Goal: Task Accomplishment & Management: Manage account settings

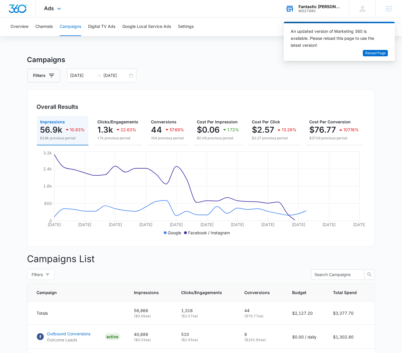
click at [328, 10] on div "M327490" at bounding box center [320, 11] width 42 height 4
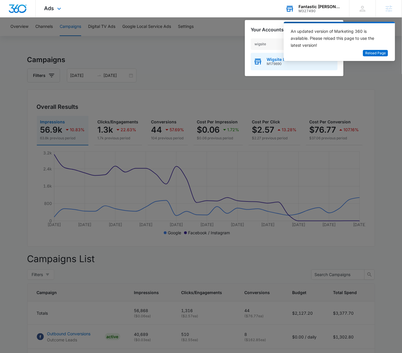
type input "wigsite"
click at [276, 60] on span "Wigsite Inc." at bounding box center [278, 59] width 23 height 5
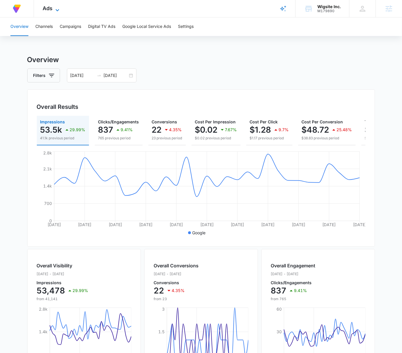
click at [57, 11] on icon at bounding box center [57, 10] width 7 height 7
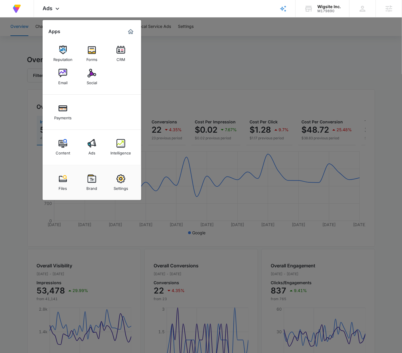
click at [120, 148] on div "Intelligence" at bounding box center [121, 152] width 21 height 8
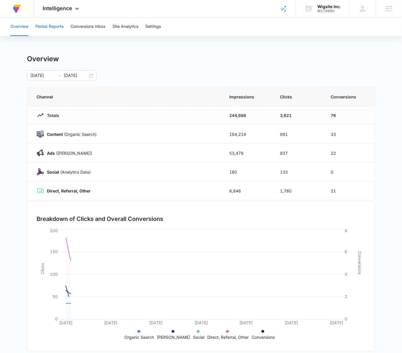
click at [62, 27] on button "Period Reports" at bounding box center [49, 26] width 28 height 19
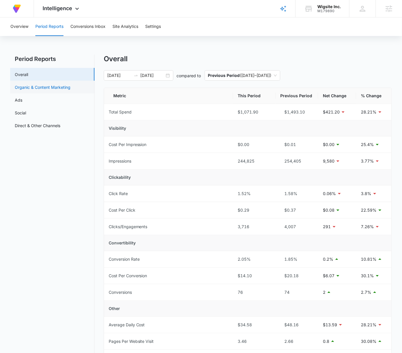
click at [53, 87] on link "Organic & Content Marketing" at bounding box center [43, 87] width 56 height 6
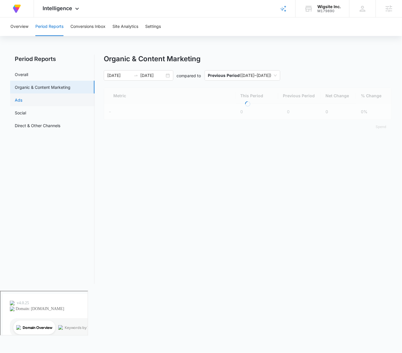
click at [22, 99] on link "Ads" at bounding box center [19, 100] width 8 height 6
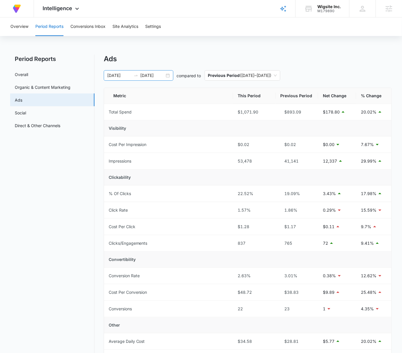
click at [166, 74] on div "08/03/2025 09/02/2025" at bounding box center [139, 75] width 70 height 10
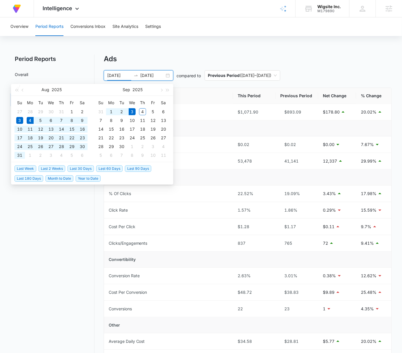
click at [84, 166] on span "Last 30 Days" at bounding box center [81, 168] width 26 height 6
type input "08/04/2025"
type input "09/03/2025"
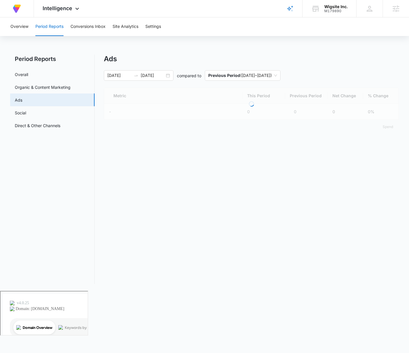
click at [301, 38] on div "Overview Period Reports Conversions Inbox Site Analytics Settings Period Report…" at bounding box center [204, 153] width 409 height 273
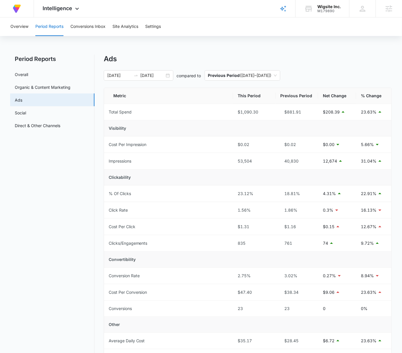
click at [277, 46] on div "Overview Period Reports Conversions Inbox Site Analytics Settings Period Report…" at bounding box center [201, 221] width 402 height 409
click at [321, 12] on div "M179890" at bounding box center [329, 11] width 23 height 4
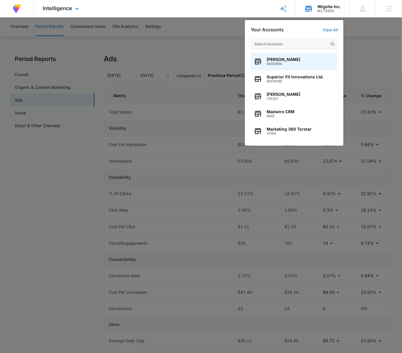
click at [290, 46] on input "text" at bounding box center [294, 44] width 87 height 12
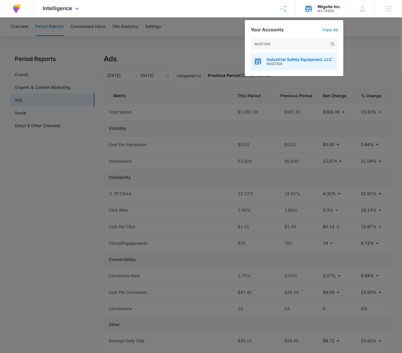
type input "M337308"
click at [289, 57] on div "Industrial Safety Equipment, LLC M337308" at bounding box center [294, 61] width 87 height 17
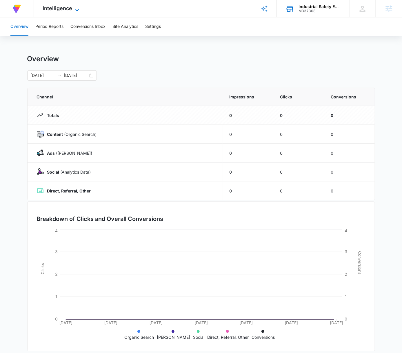
click at [68, 6] on span "Intelligence" at bounding box center [58, 8] width 30 height 6
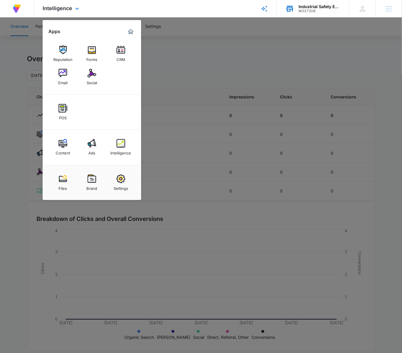
click at [120, 170] on div "Files Brand Settings" at bounding box center [92, 182] width 99 height 35
click at [122, 178] on img at bounding box center [121, 178] width 9 height 9
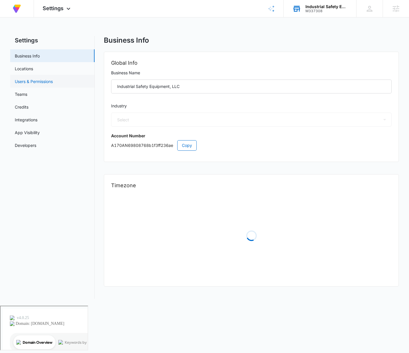
select select "45"
select select "US"
select select "America/Denver"
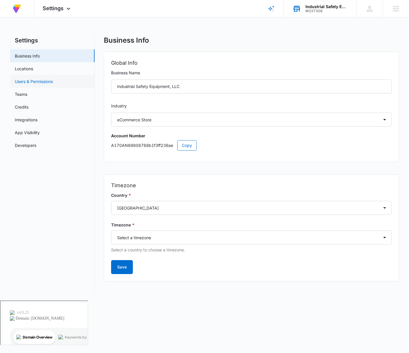
click at [53, 81] on link "Users & Permissions" at bounding box center [34, 81] width 38 height 6
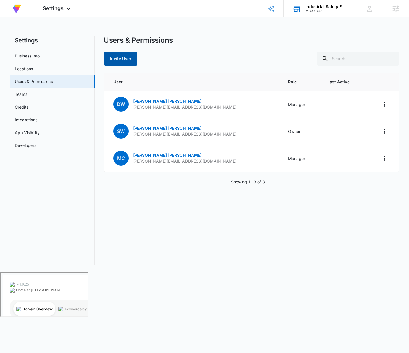
click at [124, 57] on button "Invite User" at bounding box center [121, 59] width 34 height 14
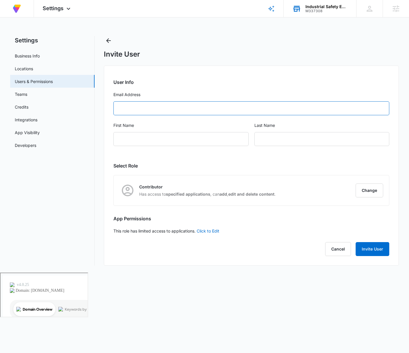
click at [214, 108] on input "Email Address" at bounding box center [251, 108] width 276 height 14
paste input "audrey.reimer@madwire.com"
type input "audrey.reimer@madwire.com"
click at [232, 85] on h2 "User Info" at bounding box center [251, 82] width 276 height 7
type input "Audrey"
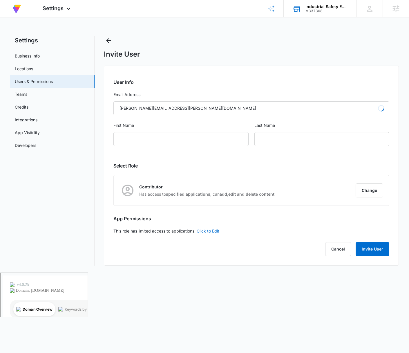
type input "Reimer"
click at [374, 196] on button "Change" at bounding box center [370, 190] width 28 height 14
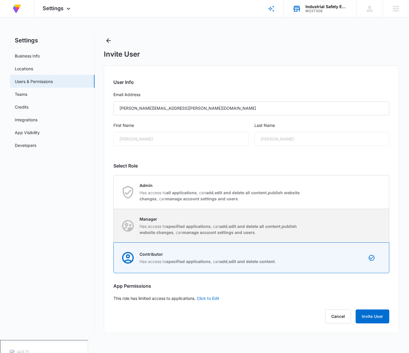
click at [220, 221] on p "Manager" at bounding box center [221, 219] width 163 height 6
click at [114, 225] on input "Manager Has access to specified applications , can add , edit and delete all co…" at bounding box center [114, 225] width 0 height 0
radio input "true"
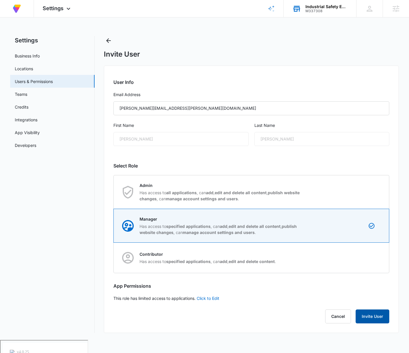
click at [373, 312] on button "Invite User" at bounding box center [373, 316] width 34 height 14
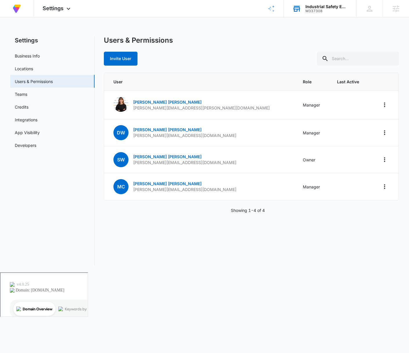
click at [224, 20] on div "At Volusion, we work hard to foster a great work environment where everyone fee…" at bounding box center [204, 136] width 409 height 272
click at [329, 10] on div "M337308" at bounding box center [326, 11] width 42 height 4
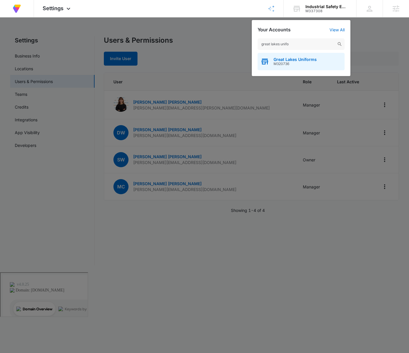
type input "great lakes unifo"
click at [305, 62] on span "M320736" at bounding box center [295, 64] width 43 height 4
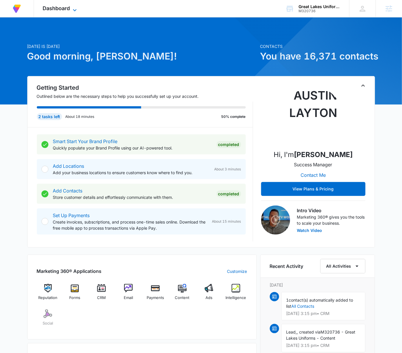
click at [78, 10] on icon at bounding box center [74, 10] width 7 height 7
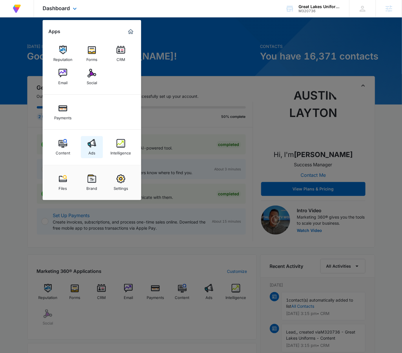
click at [95, 147] on img at bounding box center [92, 143] width 9 height 9
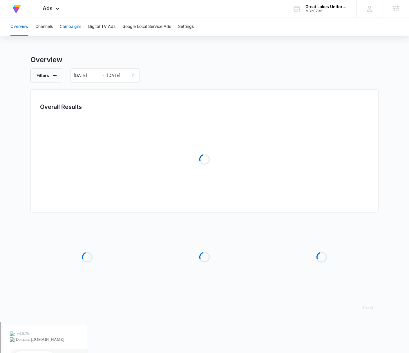
click at [73, 30] on button "Campaigns" at bounding box center [70, 26] width 21 height 19
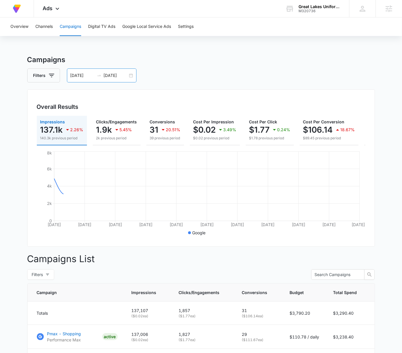
click at [130, 76] on div "07/15/2025 08/14/2025" at bounding box center [102, 75] width 70 height 14
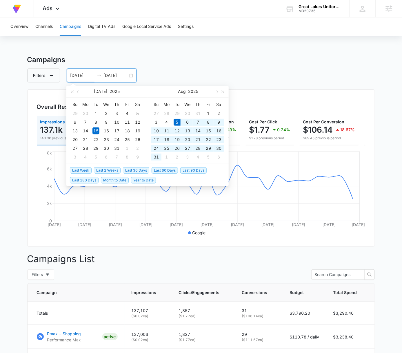
click at [141, 170] on span "Last 30 Days" at bounding box center [136, 170] width 26 height 6
type input "08/05/2025"
type input "09/04/2025"
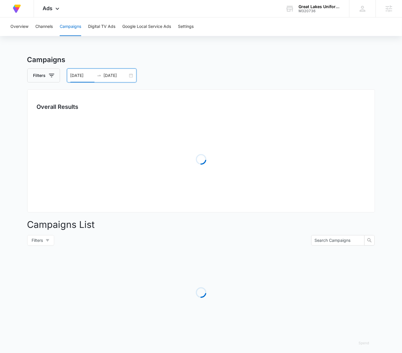
click at [249, 98] on div "Overall Results Loading" at bounding box center [201, 150] width 348 height 123
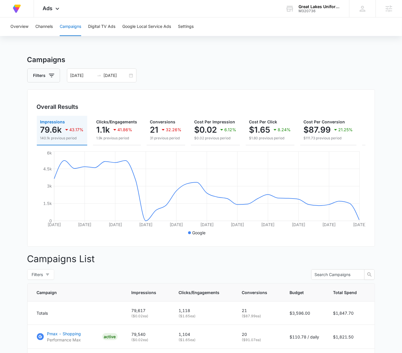
click at [298, 69] on div "Filters 08/05/2025 09/04/2025" at bounding box center [201, 75] width 348 height 14
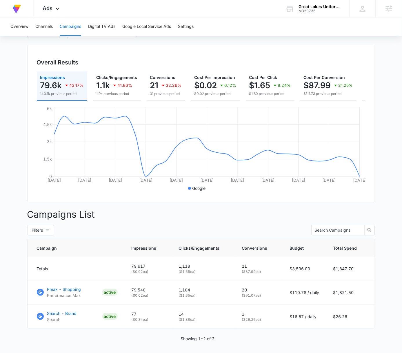
scroll to position [44, 0]
click at [309, 11] on div "M320736" at bounding box center [320, 11] width 42 height 4
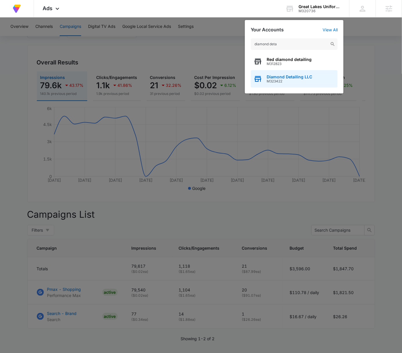
type input "diamond deta"
click at [300, 80] on span "M323422" at bounding box center [290, 81] width 46 height 4
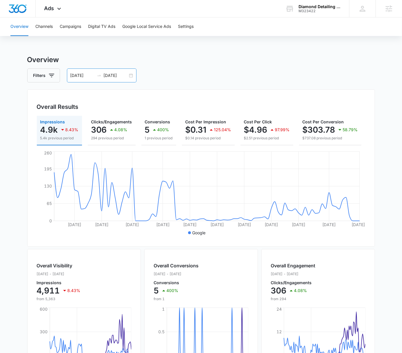
click at [129, 75] on div "05/28/2025 08/26/2025" at bounding box center [102, 75] width 70 height 14
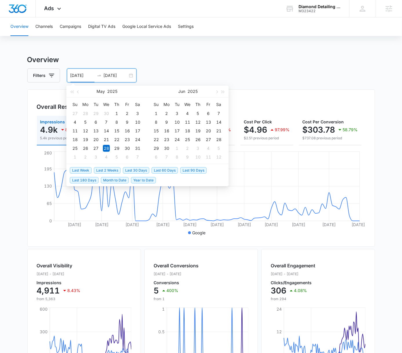
click at [140, 170] on span "Last 30 Days" at bounding box center [136, 170] width 26 height 6
type input "08/05/2025"
type input "09/04/2025"
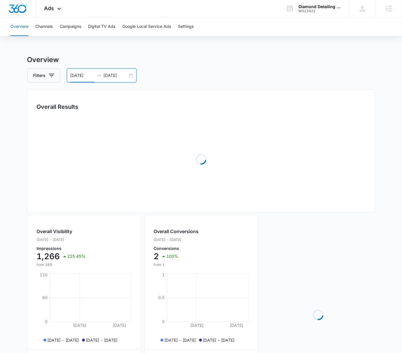
click at [239, 64] on h3 "Overview" at bounding box center [201, 60] width 348 height 10
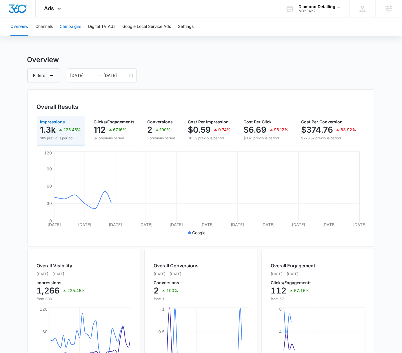
click at [65, 27] on button "Campaigns" at bounding box center [70, 26] width 21 height 19
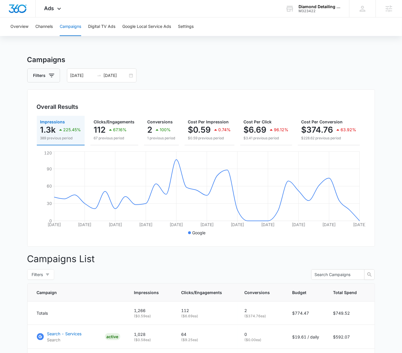
click at [242, 58] on h3 "Campaigns" at bounding box center [201, 60] width 348 height 10
click at [132, 29] on button "Google Local Service Ads" at bounding box center [146, 26] width 49 height 19
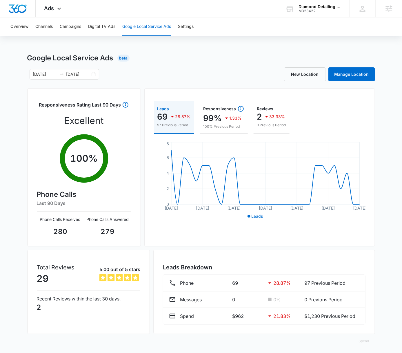
scroll to position [3, 0]
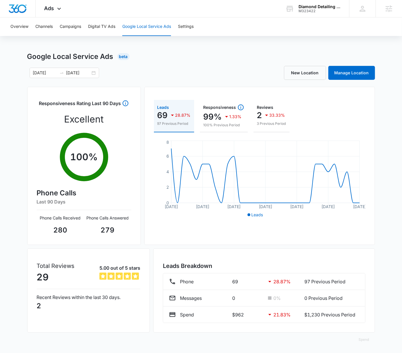
click at [252, 62] on div "Google Local Service Ads Beta 08/05/2025 09/04/2025 New Location Manage Locatio…" at bounding box center [201, 202] width 348 height 302
click at [93, 69] on div "08/05/2025 09/04/2025" at bounding box center [65, 73] width 70 height 10
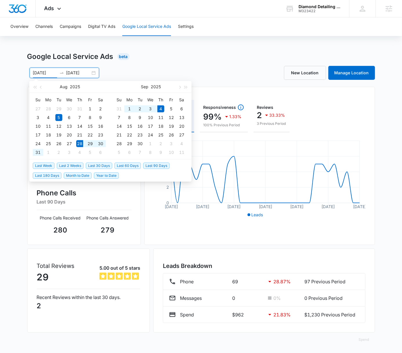
click at [49, 165] on span "Last Week" at bounding box center [44, 165] width 22 height 6
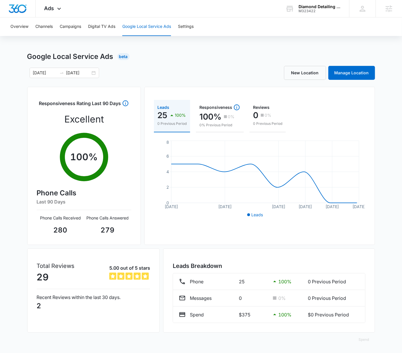
click at [254, 57] on div "Google Local Service Ads Beta" at bounding box center [201, 56] width 348 height 10
click at [96, 73] on div "08/28/2025 09/04/2025" at bounding box center [65, 73] width 70 height 10
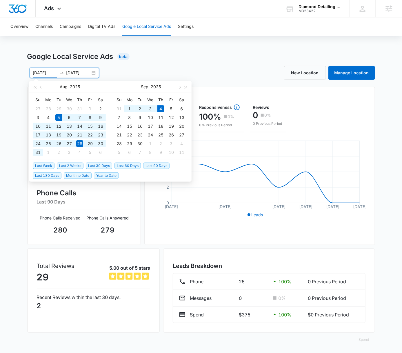
click at [104, 165] on span "Last 30 Days" at bounding box center [99, 165] width 26 height 6
type input "08/05/2025"
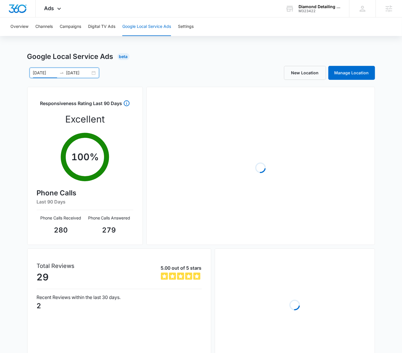
click at [226, 36] on div "Overview Channels Campaigns Digital TV Ads Google Local Service Ads Settings Go…" at bounding box center [201, 196] width 402 height 365
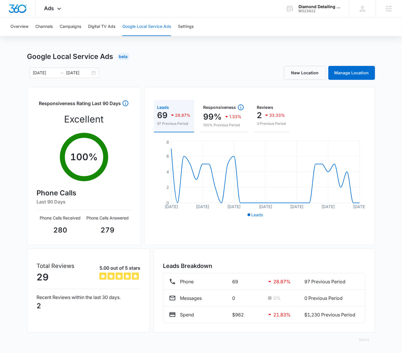
click at [225, 47] on div "Overview Channels Campaigns Digital TV Ads Google Local Service Ads Settings Go…" at bounding box center [201, 183] width 402 height 339
click at [307, 8] on div "Diamond Detailing LLC" at bounding box center [320, 6] width 42 height 5
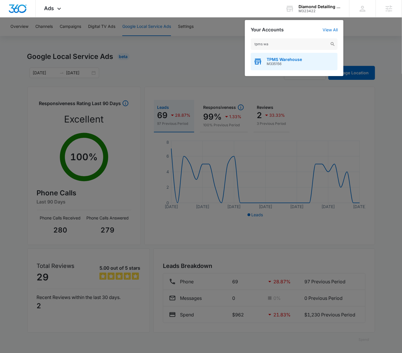
type input "tpms wa"
click at [288, 65] on span "M335156" at bounding box center [284, 64] width 35 height 4
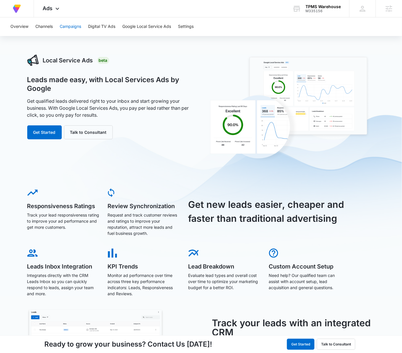
click at [68, 28] on button "Campaigns" at bounding box center [70, 26] width 21 height 19
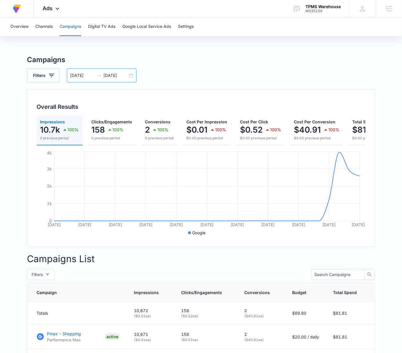
click at [129, 76] on div "07/30/2025 08/29/2025" at bounding box center [102, 75] width 70 height 14
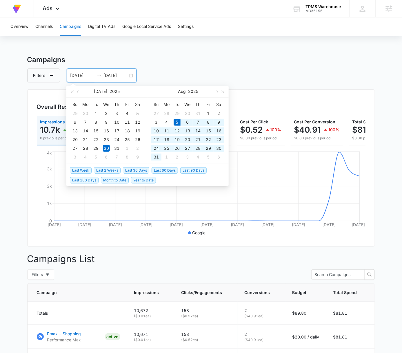
drag, startPoint x: 131, startPoint y: 169, endPoint x: 135, endPoint y: 164, distance: 5.8
click at [131, 169] on span "Last 30 Days" at bounding box center [136, 170] width 26 height 6
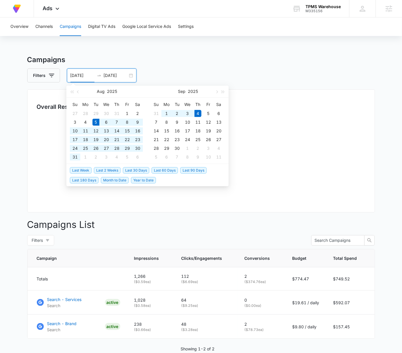
type input "08/05/2025"
type input "09/04/2025"
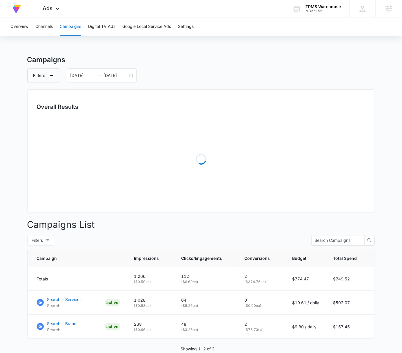
click at [236, 75] on div "Filters 08/05/2025 09/04/2025" at bounding box center [201, 75] width 348 height 14
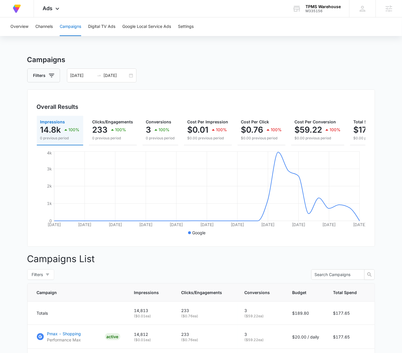
click at [279, 64] on h3 "Campaigns" at bounding box center [201, 60] width 348 height 10
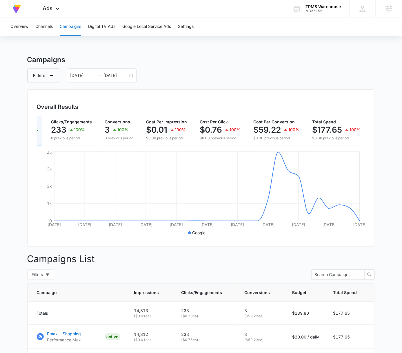
click at [344, 73] on div "Filters 08/05/2025 09/04/2025" at bounding box center [201, 75] width 348 height 14
click at [350, 72] on div "Filters 08/05/2025 09/04/2025" at bounding box center [201, 75] width 348 height 14
click at [312, 10] on div "M335156" at bounding box center [323, 11] width 35 height 4
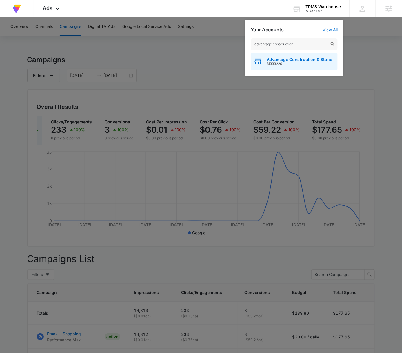
type input "advantage construction"
click at [312, 65] on span "M333226" at bounding box center [300, 64] width 66 height 4
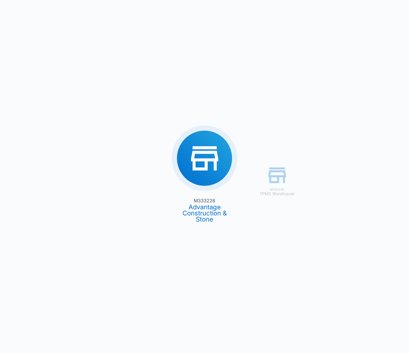
type input "08/04/2025"
type input "09/03/2025"
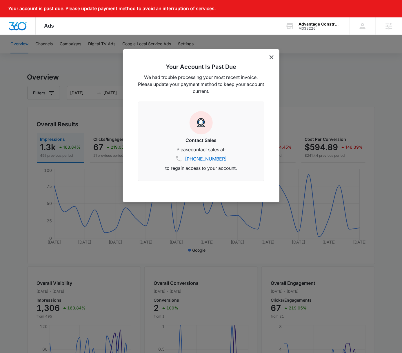
click at [273, 56] on icon "dismiss this dialog" at bounding box center [272, 57] width 4 height 4
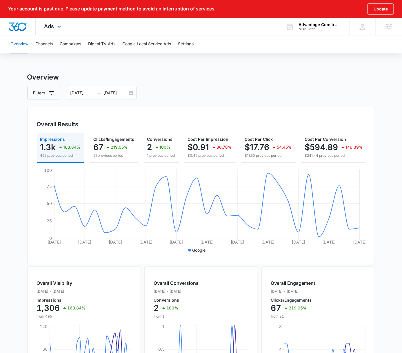
click at [271, 56] on div "Overview Channels Campaigns Digital TV Ads Google Local Service Ads Settings Ov…" at bounding box center [201, 262] width 402 height 454
click at [74, 44] on button "Campaigns" at bounding box center [70, 44] width 21 height 19
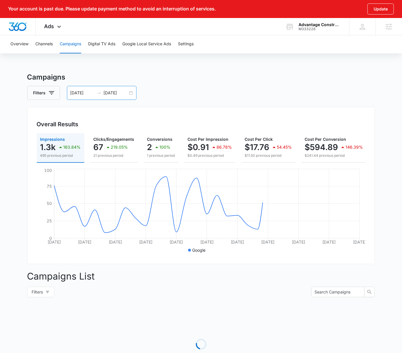
click at [131, 91] on div "08/04/2025 09/03/2025" at bounding box center [102, 93] width 70 height 14
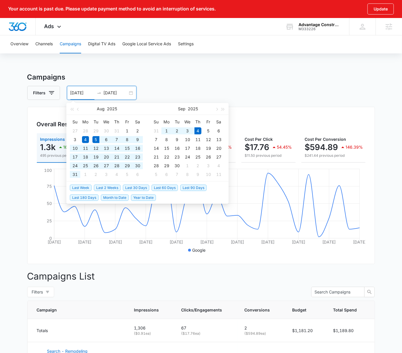
click at [137, 187] on span "Last 30 Days" at bounding box center [136, 187] width 26 height 6
type input "08/05/2025"
type input "09/04/2025"
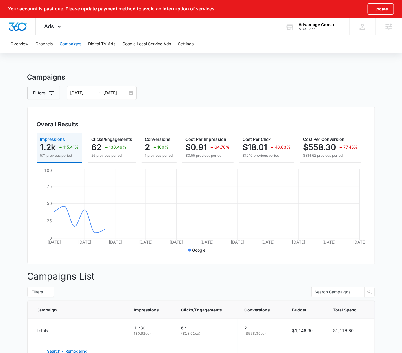
click at [349, 71] on div "Overview Channels Campaigns Digital TV Ads Google Local Service Ads Settings Ca…" at bounding box center [201, 236] width 402 height 402
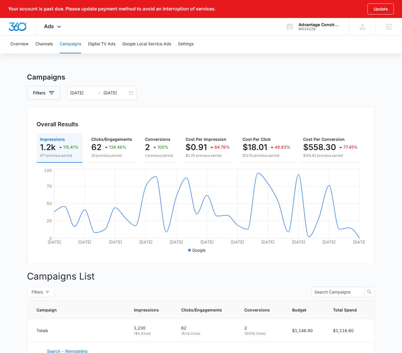
click at [217, 91] on div "Filters 08/05/2025 09/04/2025" at bounding box center [201, 93] width 348 height 14
click at [138, 44] on button "Google Local Service Ads" at bounding box center [146, 44] width 49 height 19
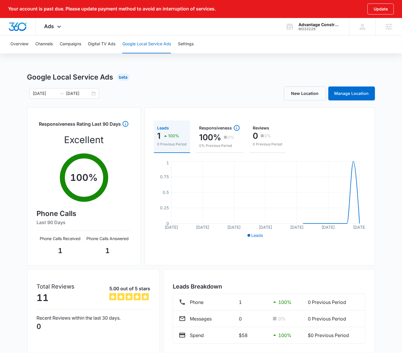
click at [281, 66] on div "Overview Channels Campaigns Digital TV Ads Google Local Service Ads Settings Go…" at bounding box center [201, 204] width 402 height 339
click at [63, 25] on div "Ads Apps Reputation Websites Forms CRM Email Social POS Content Ads Intelligenc…" at bounding box center [54, 26] width 36 height 17
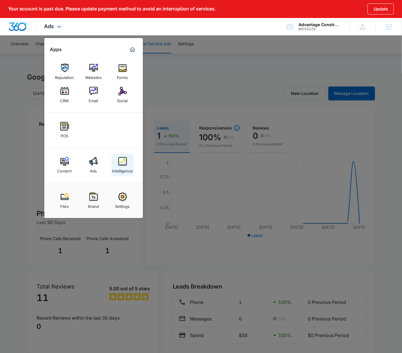
click at [123, 168] on div "Intelligence" at bounding box center [122, 170] width 21 height 8
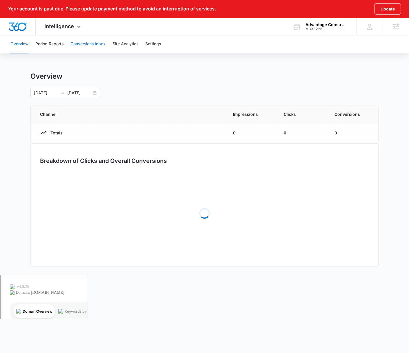
click at [87, 46] on button "Conversions Inbox" at bounding box center [87, 44] width 35 height 19
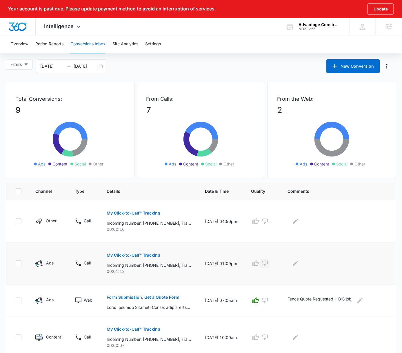
click at [268, 263] on icon "button" at bounding box center [265, 263] width 6 height 6
click at [298, 261] on icon "Edit Comments" at bounding box center [295, 262] width 5 height 5
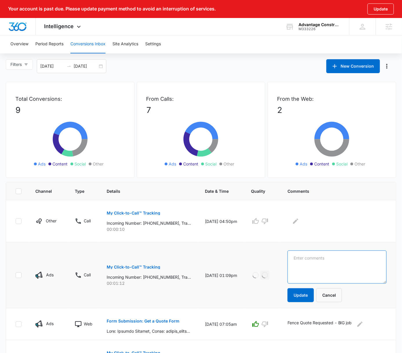
click at [312, 259] on textarea at bounding box center [337, 266] width 99 height 33
type textarea "LSA - looking to sell equipment"
click at [305, 294] on button "Update" at bounding box center [301, 295] width 26 height 14
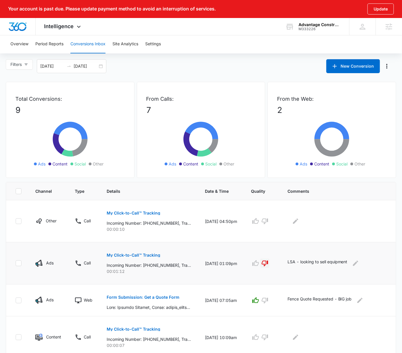
click at [271, 72] on div "Filters 08/05/2025 09/04/2025 New Conversion" at bounding box center [201, 66] width 402 height 14
click at [266, 71] on div "Filters 08/05/2025 09/04/2025 New Conversion" at bounding box center [201, 66] width 402 height 14
click at [313, 26] on div "Advantage Construction & Stone" at bounding box center [320, 24] width 42 height 5
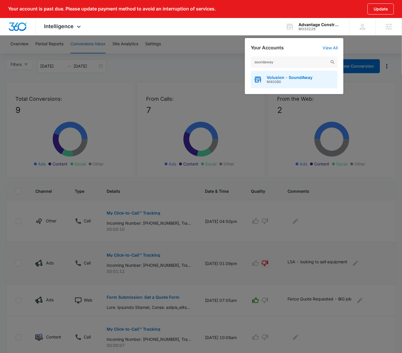
type input "soundaway"
click at [321, 84] on div "Volusion - SoundAway M40080" at bounding box center [294, 79] width 87 height 17
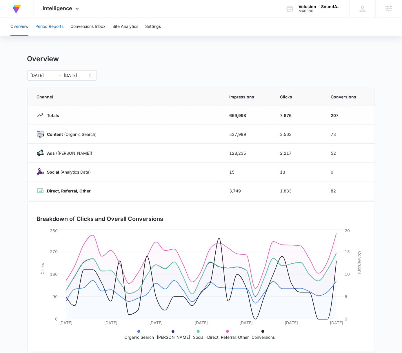
drag, startPoint x: 55, startPoint y: 18, endPoint x: 52, endPoint y: 21, distance: 4.2
click at [52, 21] on button "Period Reports" at bounding box center [49, 26] width 28 height 19
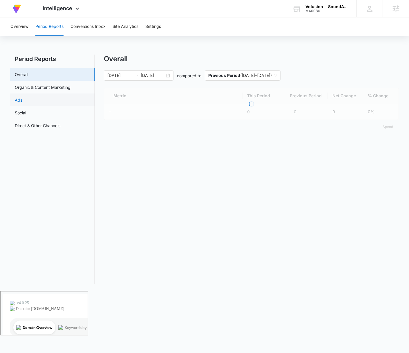
click at [22, 100] on link "Ads" at bounding box center [19, 100] width 8 height 6
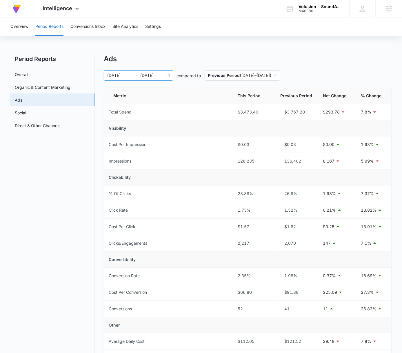
click at [170, 76] on div "07/19/2025 08/18/2025" at bounding box center [139, 75] width 70 height 10
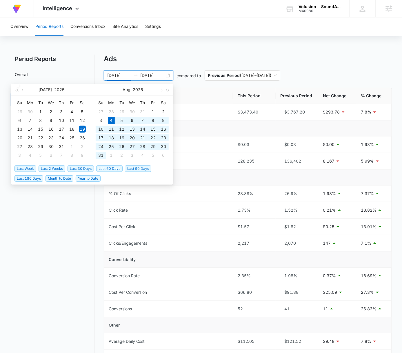
click at [87, 168] on span "Last 30 Days" at bounding box center [81, 168] width 26 height 6
type input "08/04/2025"
type input "09/03/2025"
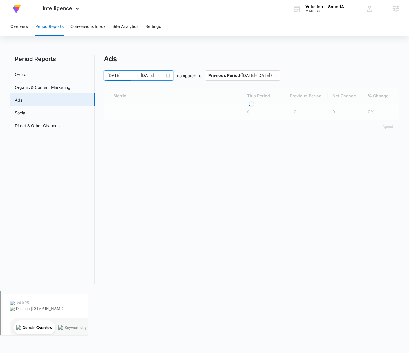
click at [220, 59] on div "Ads" at bounding box center [251, 59] width 295 height 9
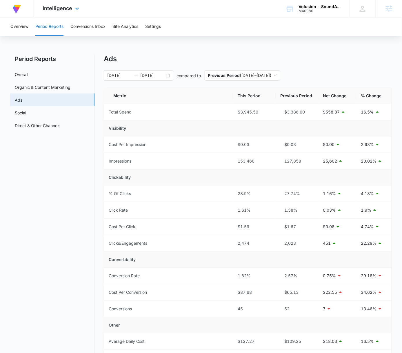
click at [76, 2] on div "Intelligence Apps Reputation Websites Forms CRM Email Social Shop Payments Cont…" at bounding box center [61, 8] width 55 height 17
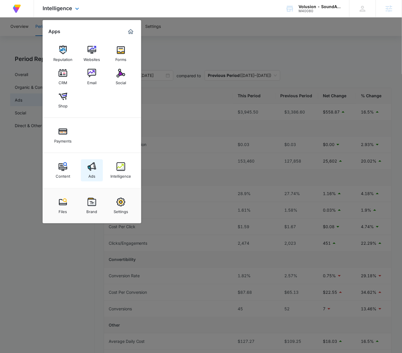
click at [87, 172] on link "Ads" at bounding box center [92, 170] width 22 height 22
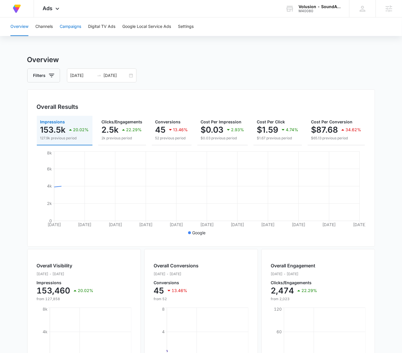
click at [69, 26] on button "Campaigns" at bounding box center [70, 26] width 21 height 19
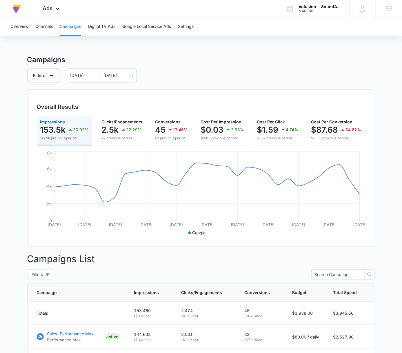
click at [233, 64] on h3 "Campaigns" at bounding box center [201, 60] width 348 height 10
click at [309, 4] on div "Volusion - SoundAway" at bounding box center [320, 6] width 42 height 5
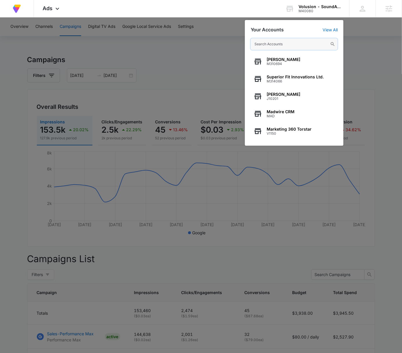
click at [302, 45] on input "text" at bounding box center [294, 44] width 87 height 12
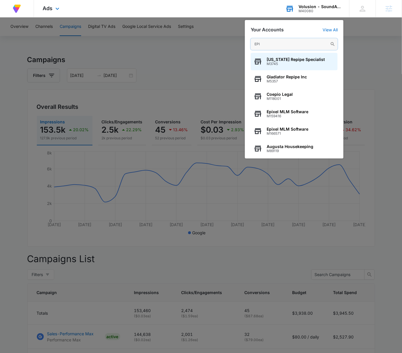
click at [294, 46] on input "EPI" at bounding box center [294, 44] width 87 height 12
paste input "M320146"
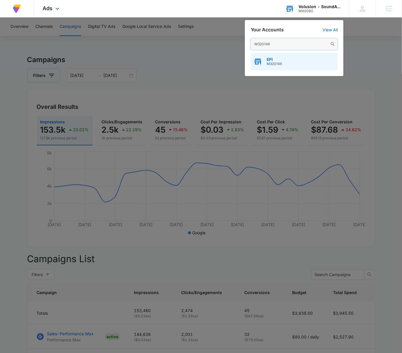
type input "M320146"
click at [296, 56] on div "EPI M320146" at bounding box center [294, 61] width 87 height 17
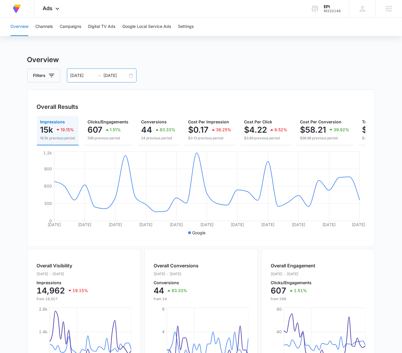
click at [129, 74] on div "05/18/2025 06/17/2025" at bounding box center [102, 75] width 70 height 14
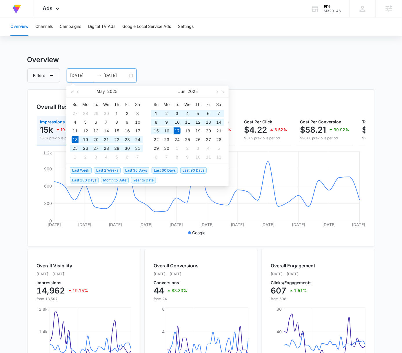
click at [135, 167] on span "Last 30 Days" at bounding box center [136, 170] width 26 height 6
type input "08/05/2025"
type input "09/04/2025"
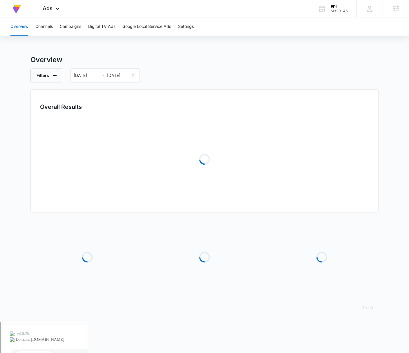
click at [251, 51] on div "Overview Channels Campaigns Digital TV Ads Google Local Service Ads Settings Ov…" at bounding box center [204, 169] width 409 height 304
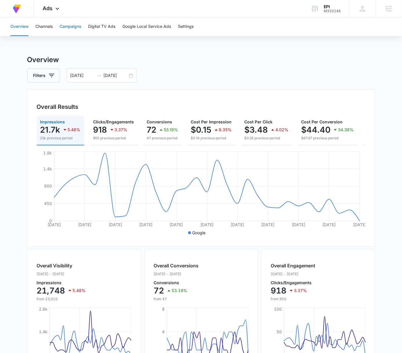
click at [72, 25] on button "Campaigns" at bounding box center [70, 26] width 21 height 19
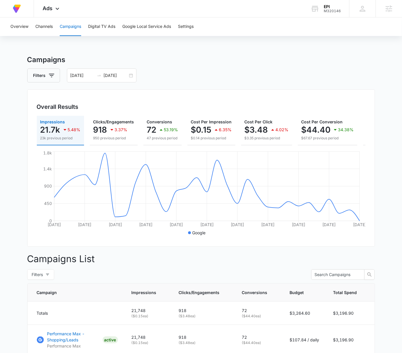
click at [377, 82] on main "Campaigns Filters 08/05/2025 09/04/2025 Overall Results Impressions 21.7k 5.48%…" at bounding box center [201, 252] width 402 height 395
click at [331, 11] on div "M320146" at bounding box center [332, 11] width 17 height 4
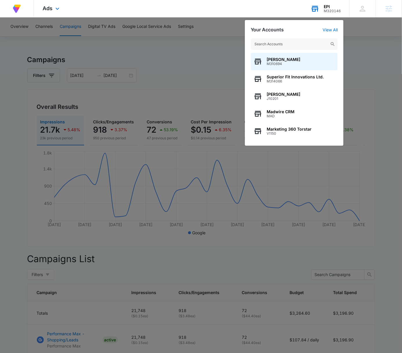
click at [306, 43] on input "text" at bounding box center [294, 44] width 87 height 12
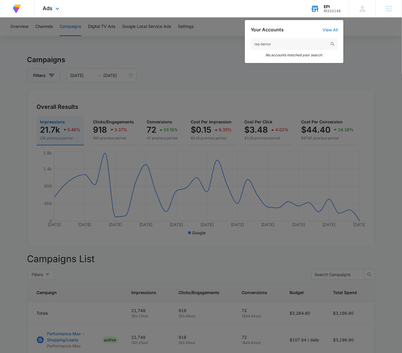
click at [261, 44] on input "tap dance" at bounding box center [294, 44] width 87 height 12
click at [288, 44] on input "tapdance" at bounding box center [294, 44] width 87 height 12
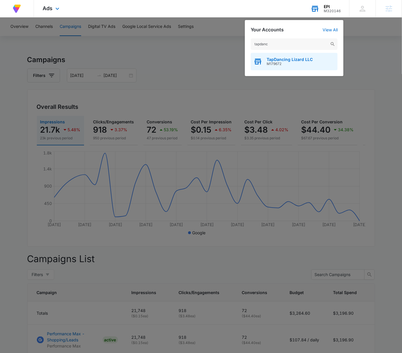
type input "tapdanc"
click at [287, 65] on span "M179672" at bounding box center [290, 64] width 46 height 4
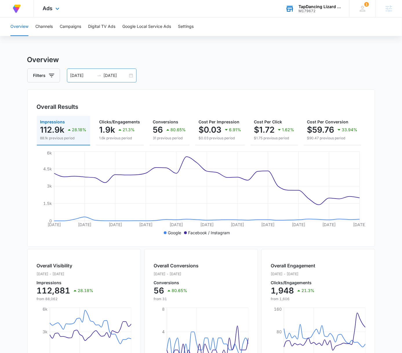
click at [128, 74] on div "08/04/2025 09/03/2025" at bounding box center [102, 75] width 70 height 14
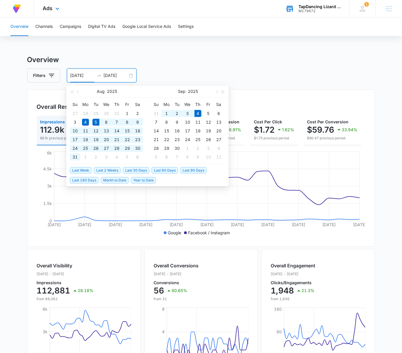
click at [137, 169] on span "Last 30 Days" at bounding box center [136, 170] width 26 height 6
type input "08/05/2025"
type input "09/04/2025"
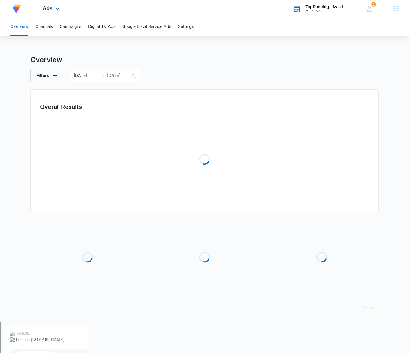
click at [261, 74] on div "Filters 08/05/2025 09/04/2025" at bounding box center [204, 75] width 348 height 14
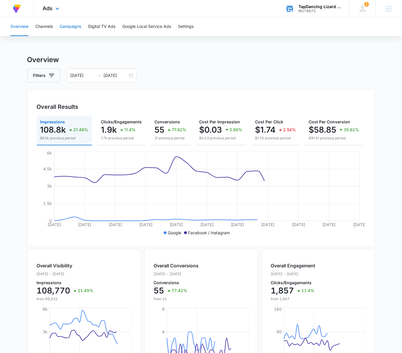
click at [66, 23] on button "Campaigns" at bounding box center [70, 26] width 21 height 19
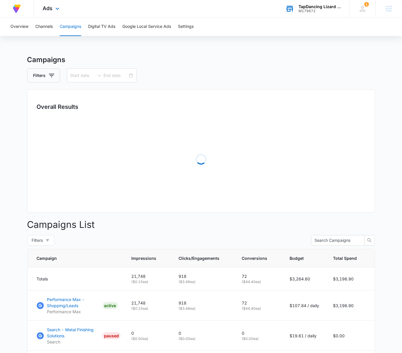
type input "08/05/2025"
type input "09/04/2025"
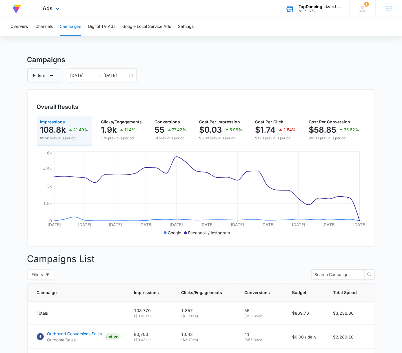
click at [383, 87] on main "Campaigns Filters 08/05/2025 09/04/2025 Overall Results Impressions 108.8k 21.4…" at bounding box center [201, 270] width 402 height 431
click at [310, 10] on div "M179672" at bounding box center [320, 11] width 42 height 4
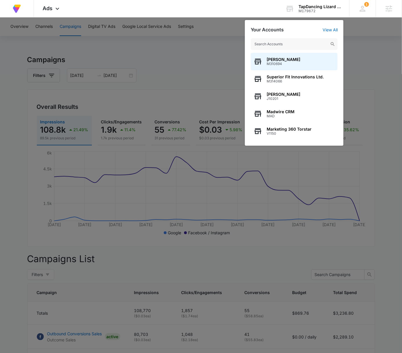
click at [303, 41] on input "text" at bounding box center [294, 44] width 87 height 12
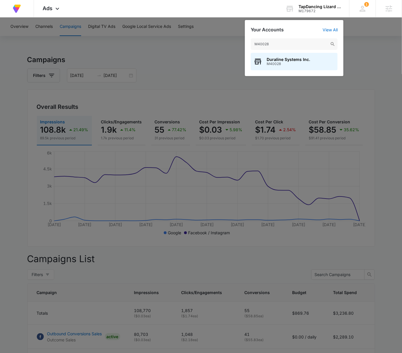
type input "M40028"
click at [302, 60] on span "Duraline Systems Inc." at bounding box center [289, 59] width 44 height 5
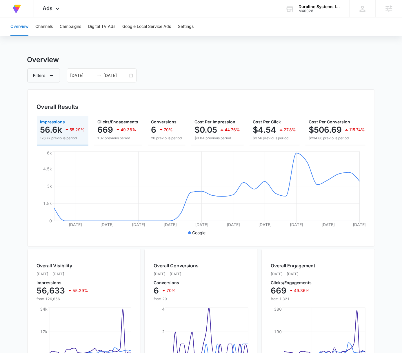
click at [215, 63] on h3 "Overview" at bounding box center [201, 60] width 348 height 10
click at [131, 74] on div "06/12/2025 07/11/2025" at bounding box center [102, 75] width 70 height 14
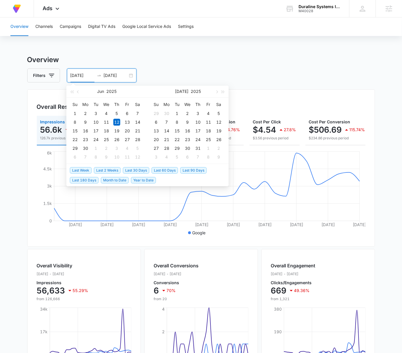
click at [135, 170] on span "Last 30 Days" at bounding box center [136, 170] width 26 height 6
type input "08/05/2025"
type input "09/04/2025"
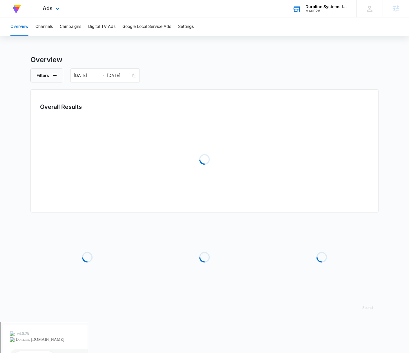
click at [308, 9] on div "M40028" at bounding box center [326, 11] width 42 height 4
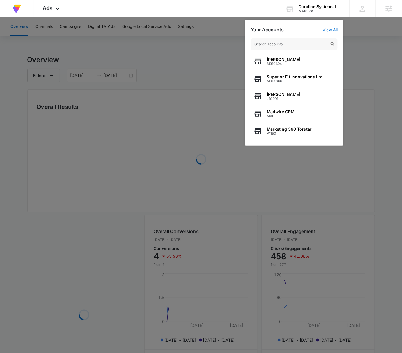
click at [226, 67] on div at bounding box center [201, 176] width 402 height 353
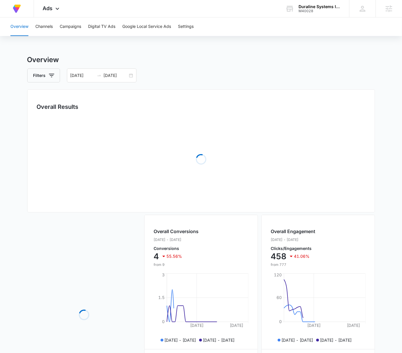
click at [221, 65] on div "Overview Filters 08/05/2025 09/04/2025 Overall Results Loading Loading Overall …" at bounding box center [201, 246] width 348 height 382
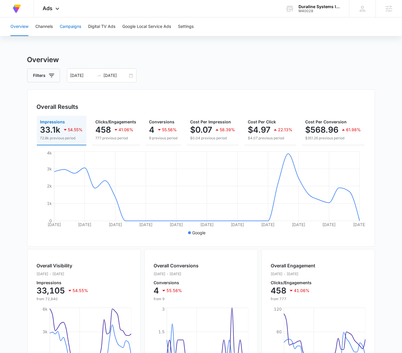
click at [72, 27] on button "Campaigns" at bounding box center [70, 26] width 21 height 19
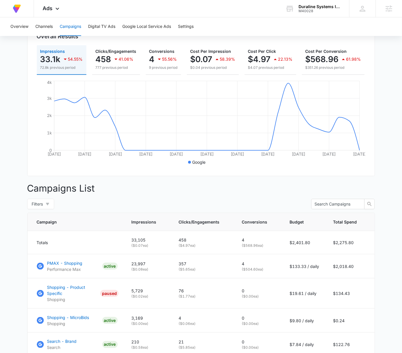
scroll to position [121, 0]
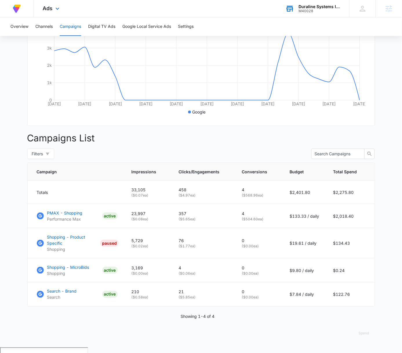
click at [307, 12] on div "M40028" at bounding box center [320, 11] width 42 height 4
click at [305, 9] on div "M40028" at bounding box center [320, 11] width 42 height 4
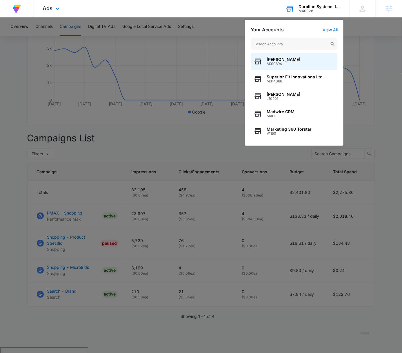
click at [298, 44] on input "text" at bounding box center [294, 44] width 87 height 12
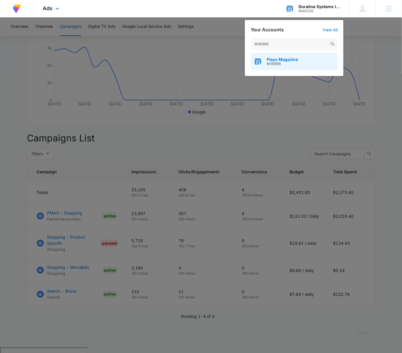
type input "M181895"
click at [305, 58] on div "Plays Magazine M181895" at bounding box center [294, 61] width 87 height 17
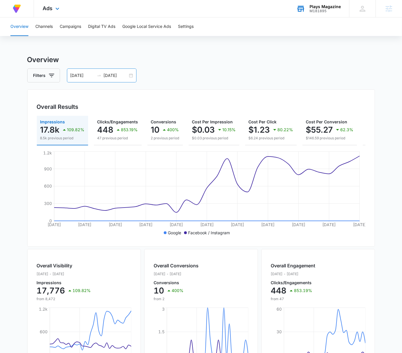
click at [132, 74] on div "08/04/2025 09/03/2025" at bounding box center [102, 75] width 70 height 14
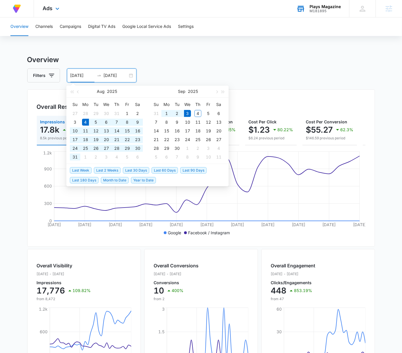
click at [274, 57] on h3 "Overview" at bounding box center [201, 60] width 348 height 10
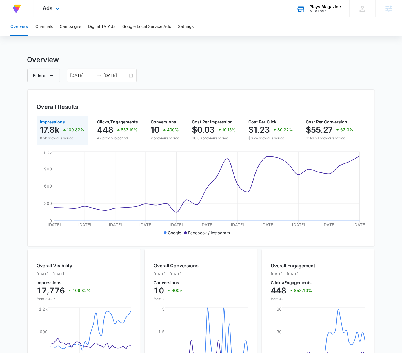
click at [332, 46] on div "Overview Channels Campaigns Digital TV Ads Google Local Service Ads Settings Ov…" at bounding box center [201, 244] width 402 height 454
click at [326, 8] on div "Plays Magazine M181895" at bounding box center [325, 8] width 31 height 9
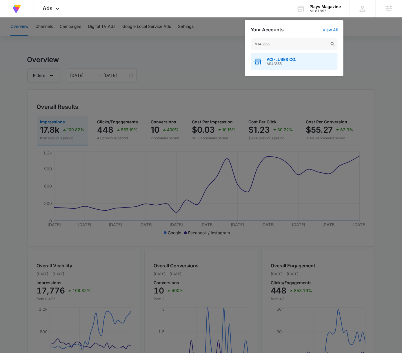
type input "M143555"
click at [309, 61] on div "ACI-LUBES CO. M143555" at bounding box center [294, 61] width 87 height 17
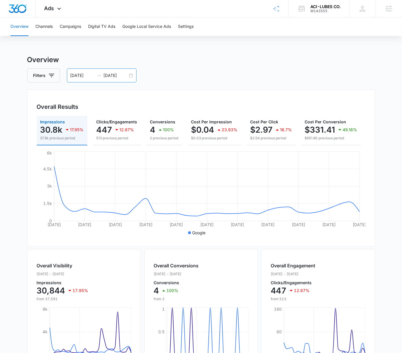
click at [127, 75] on input "07/21/2025" at bounding box center [116, 75] width 24 height 6
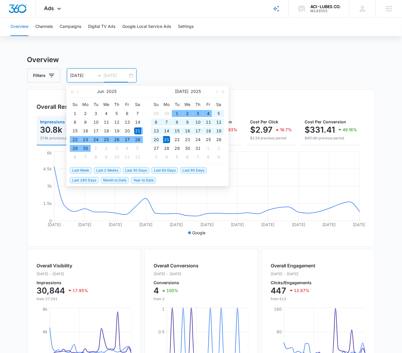
type input "07/21/2025"
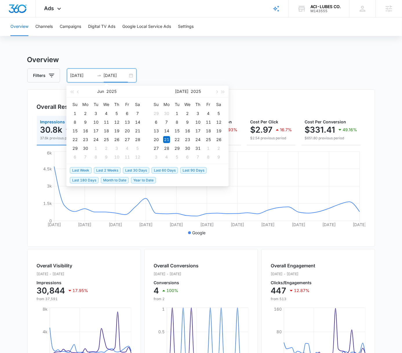
click at [131, 170] on span "Last 30 Days" at bounding box center [136, 170] width 26 height 6
type input "08/05/2025"
type input "09/04/2025"
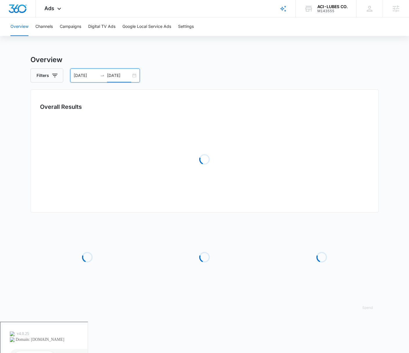
click at [241, 80] on div "Filters 08/05/2025 09/04/2025" at bounding box center [204, 75] width 348 height 14
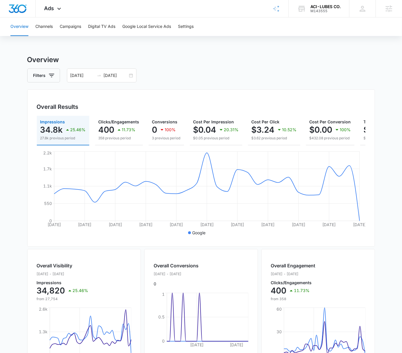
click at [349, 67] on div "Overview Filters 08/05/2025 09/04/2025 Overall Results Impressions 34.8k 25.46%…" at bounding box center [201, 263] width 348 height 417
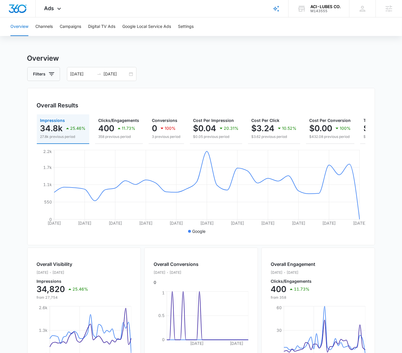
scroll to position [2, 0]
click at [61, 29] on button "Campaigns" at bounding box center [70, 26] width 21 height 19
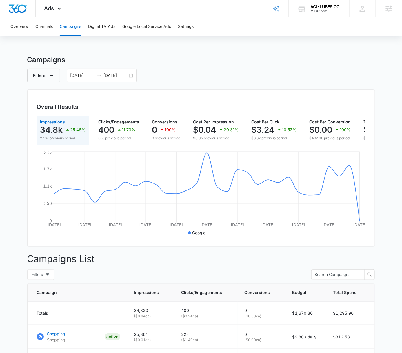
click at [274, 59] on h3 "Campaigns" at bounding box center [201, 60] width 348 height 10
click at [308, 64] on h3 "Campaigns" at bounding box center [201, 60] width 348 height 10
click at [59, 7] on icon at bounding box center [59, 10] width 7 height 7
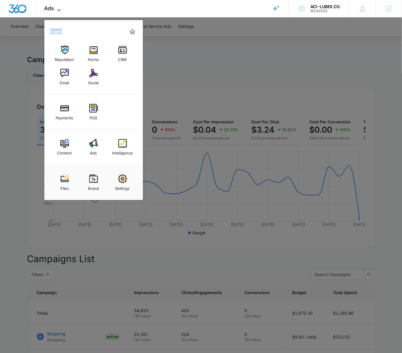
click at [59, 7] on icon at bounding box center [59, 10] width 7 height 7
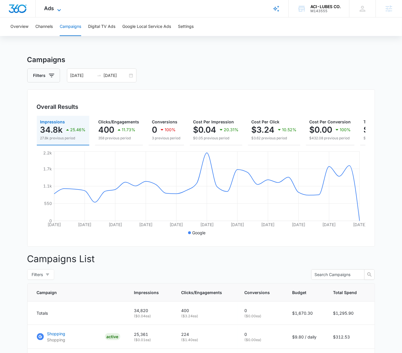
click at [54, 11] on span "Ads" at bounding box center [49, 8] width 10 height 6
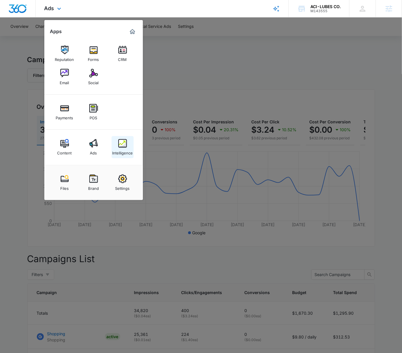
click at [123, 144] on img at bounding box center [122, 143] width 9 height 9
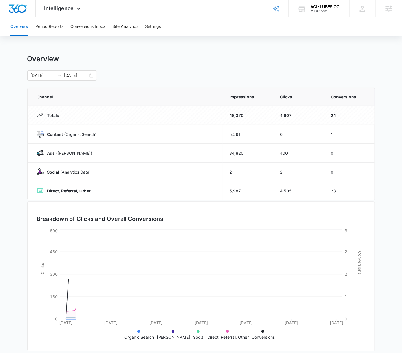
click at [198, 64] on div "Overview 08/05/2025 09/04/2025" at bounding box center [201, 68] width 348 height 26
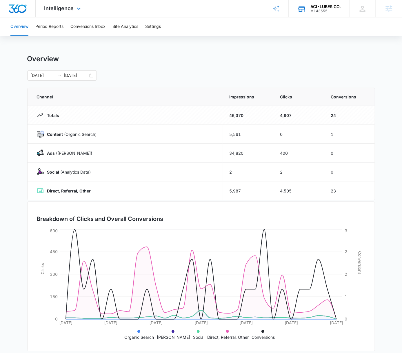
click at [329, 6] on div "ACI-LUBES CO." at bounding box center [326, 6] width 30 height 5
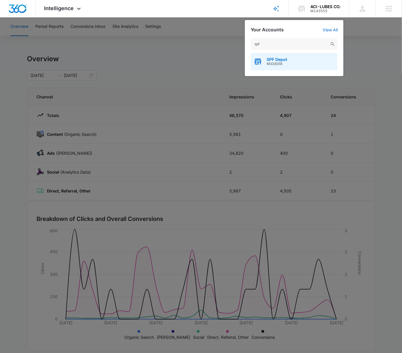
type input "spf"
click at [307, 63] on div "SPF Depot M333056" at bounding box center [294, 61] width 87 height 17
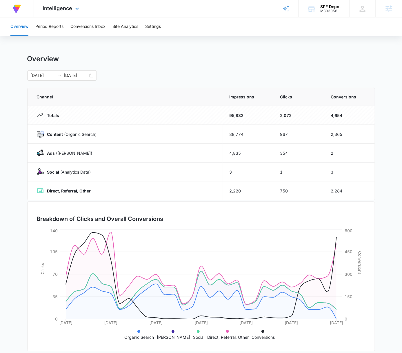
click at [64, 14] on div "Intelligence Apps Reputation Forms CRM Email Social Payments POS Content Ads In…" at bounding box center [61, 8] width 55 height 17
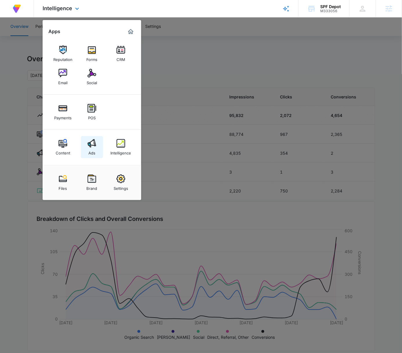
click at [93, 133] on div "Content Ads Intelligence" at bounding box center [92, 147] width 99 height 35
click at [91, 142] on img at bounding box center [92, 143] width 9 height 9
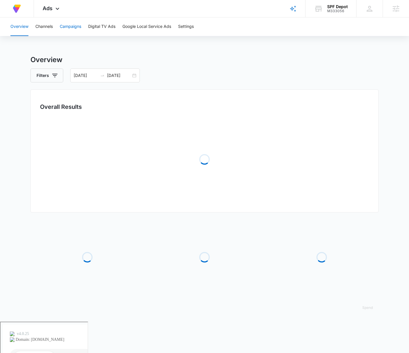
click at [67, 30] on button "Campaigns" at bounding box center [70, 26] width 21 height 19
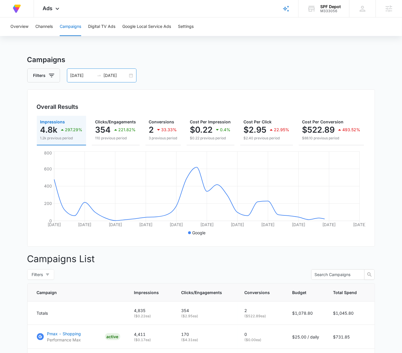
click at [132, 74] on div "08/03/2025 09/02/2025" at bounding box center [102, 75] width 70 height 14
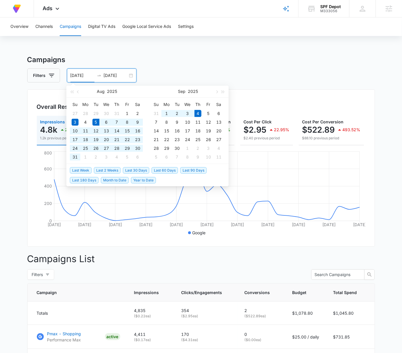
click at [138, 168] on span "Last 30 Days" at bounding box center [136, 170] width 26 height 6
type input "08/05/2025"
type input "09/04/2025"
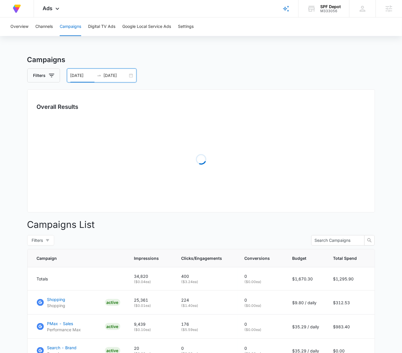
click at [255, 68] on div "Campaigns Filters 08/05/2025 09/04/2025 Overall Results Loading Campaigns List …" at bounding box center [201, 229] width 348 height 349
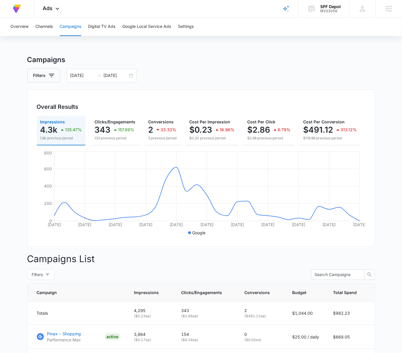
click at [382, 79] on main "Campaigns Filters 08/05/2025 09/04/2025 Overall Results Impressions 4.3k 135.47…" at bounding box center [201, 234] width 402 height 359
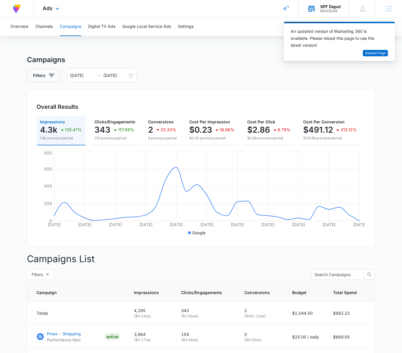
click at [327, 10] on div "M333056" at bounding box center [331, 11] width 21 height 4
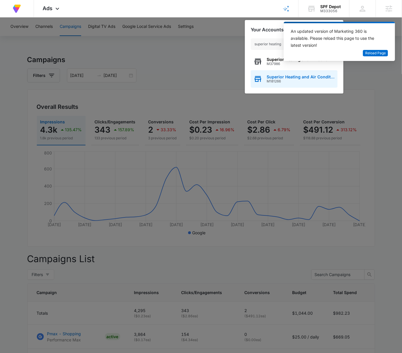
type input "superior heating"
click at [293, 76] on span "Superior Heating and Air Conditioning" at bounding box center [301, 77] width 68 height 5
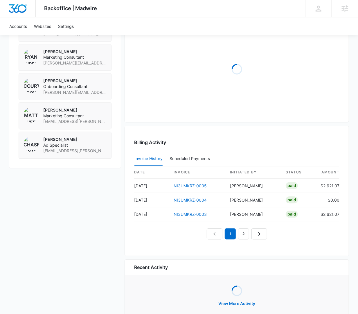
scroll to position [516, 0]
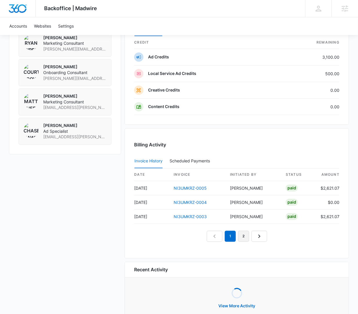
click at [241, 232] on link "2" at bounding box center [243, 236] width 11 height 11
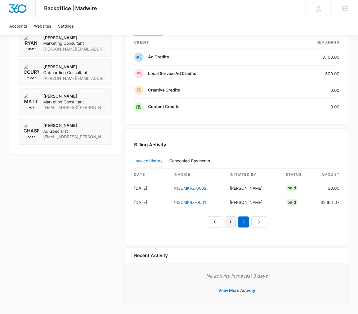
click at [232, 219] on link "1" at bounding box center [230, 221] width 11 height 11
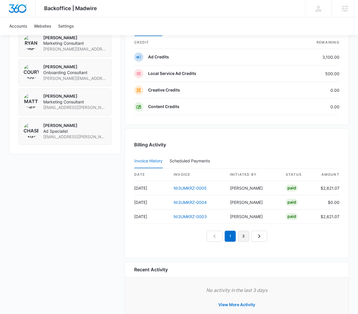
click at [242, 233] on link "2" at bounding box center [243, 236] width 11 height 11
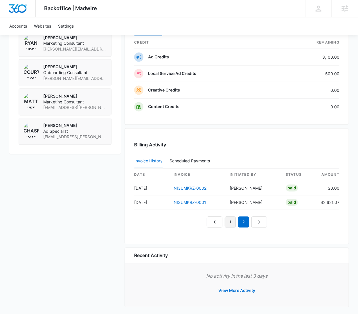
click at [230, 221] on link "1" at bounding box center [230, 221] width 11 height 11
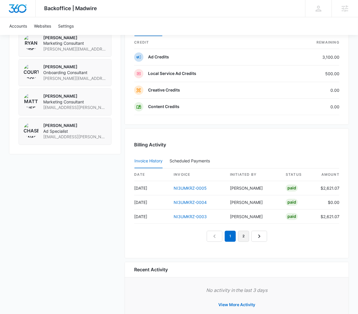
click at [242, 236] on link "2" at bounding box center [243, 236] width 11 height 11
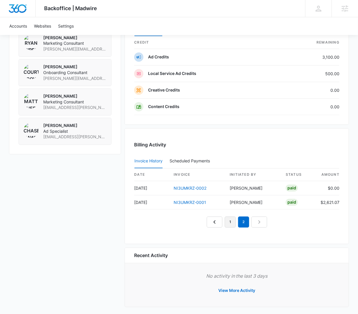
click at [229, 219] on link "1" at bounding box center [230, 221] width 11 height 11
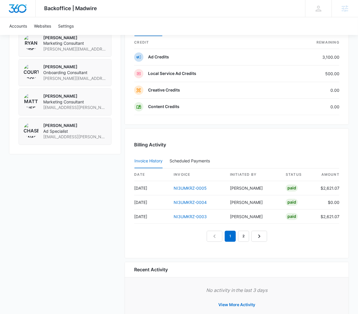
click at [249, 10] on div "Backoffice | Madwire Apps Settings Austin Layton austin.layton@madwire.com My P…" at bounding box center [179, 8] width 358 height 17
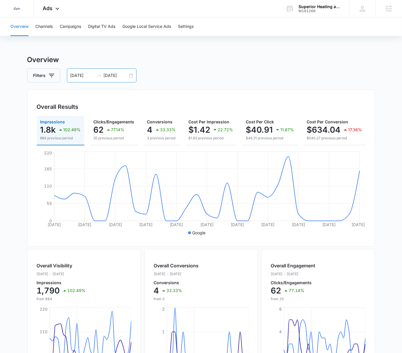
click at [130, 75] on div "[DATE] [DATE]" at bounding box center [102, 75] width 70 height 14
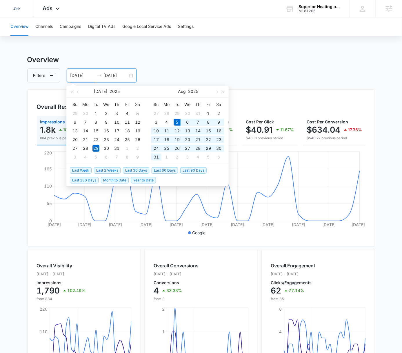
drag, startPoint x: 129, startPoint y: 170, endPoint x: 207, endPoint y: 75, distance: 122.9
click at [129, 170] on span "Last 30 Days" at bounding box center [136, 170] width 26 height 6
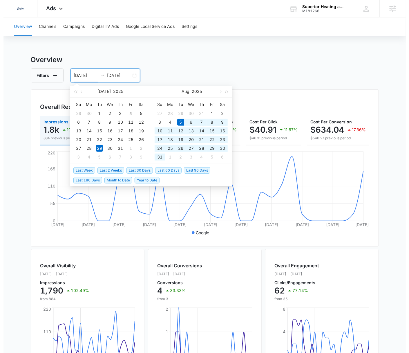
type input "[DATE]"
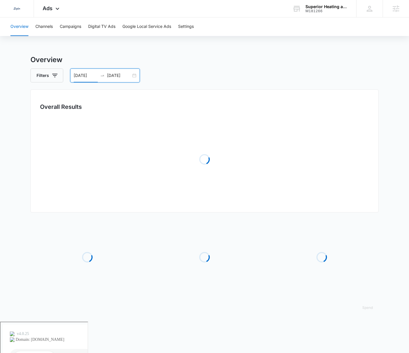
drag, startPoint x: 272, startPoint y: 28, endPoint x: 287, endPoint y: 53, distance: 28.3
click at [272, 28] on div "Overview Channels Campaigns Digital TV Ads Google Local Service Ads Settings" at bounding box center [204, 26] width 395 height 19
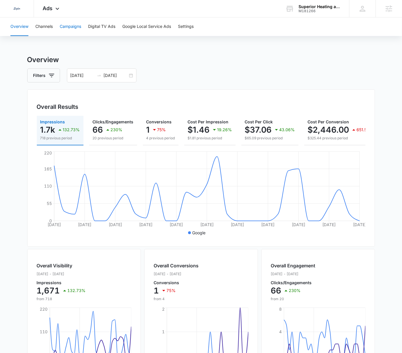
click at [73, 24] on button "Campaigns" at bounding box center [70, 26] width 21 height 19
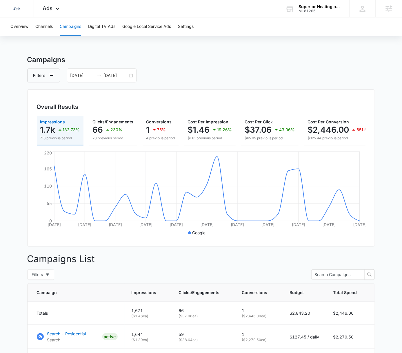
click at [183, 54] on div "Overview Channels Campaigns Digital TV Ads Google Local Service Ads Settings Ca…" at bounding box center [201, 215] width 402 height 396
click at [53, 8] on div "Ads Apps Reputation Websites Forms CRM Email Social Content Ads Intelligence Fi…" at bounding box center [52, 8] width 36 height 17
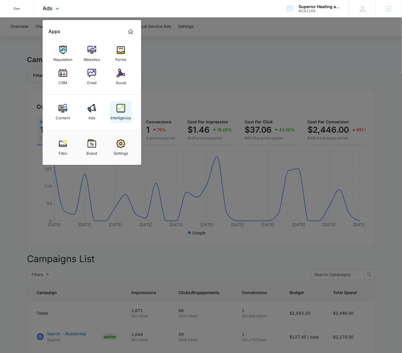
click at [121, 116] on div "Intelligence" at bounding box center [121, 117] width 21 height 8
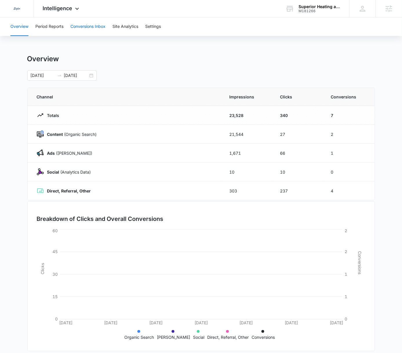
click at [93, 30] on button "Conversions Inbox" at bounding box center [87, 26] width 35 height 19
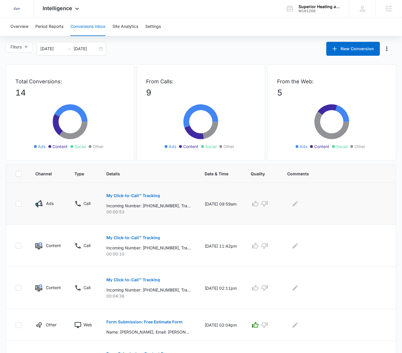
click at [151, 194] on p "My Click-to-Call™ Tracking" at bounding box center [133, 195] width 54 height 4
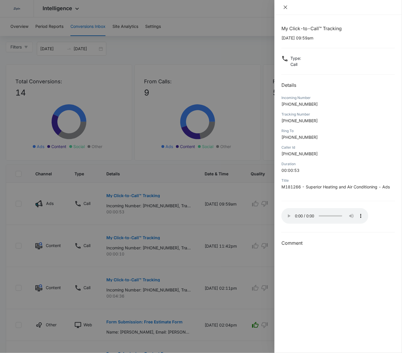
click at [287, 7] on icon "close" at bounding box center [285, 7] width 5 height 5
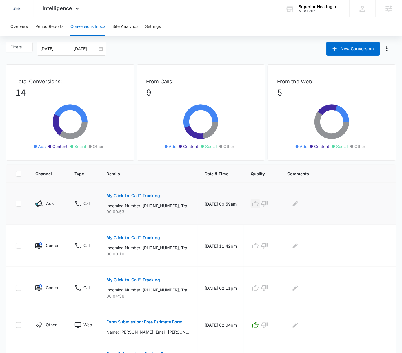
click at [259, 205] on icon "button" at bounding box center [255, 203] width 7 height 7
click at [299, 204] on icon "Edit Comments" at bounding box center [295, 203] width 7 height 7
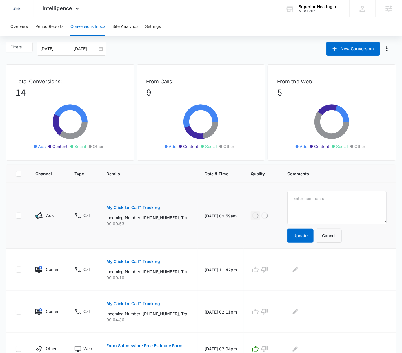
click at [307, 198] on textarea at bounding box center [336, 207] width 99 height 33
type textarea "R"
click at [370, 198] on textarea "Free Estimate for repair requested -" at bounding box center [336, 207] width 99 height 33
type textarea "Free Estimate for repair requested - did not book"
click at [307, 236] on button "Update" at bounding box center [300, 236] width 26 height 14
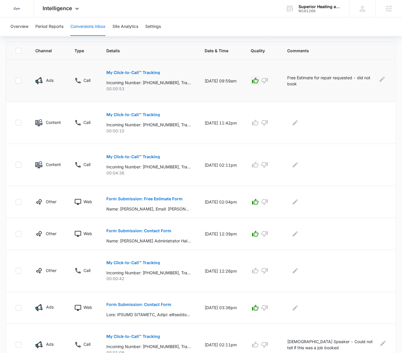
scroll to position [151, 0]
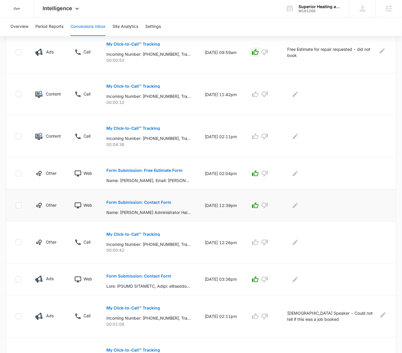
click at [145, 200] on p "Form Submission: Contact Form" at bounding box center [138, 202] width 65 height 4
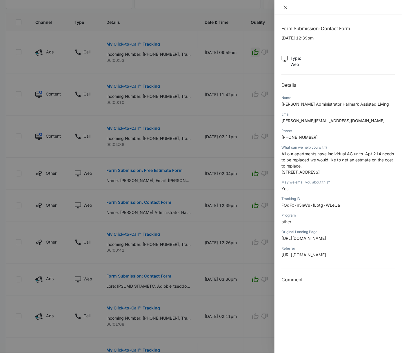
click at [284, 8] on icon "close" at bounding box center [285, 7] width 5 height 5
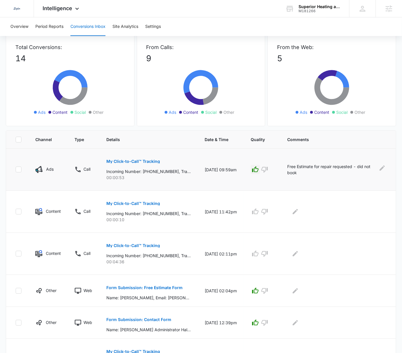
scroll to position [0, 0]
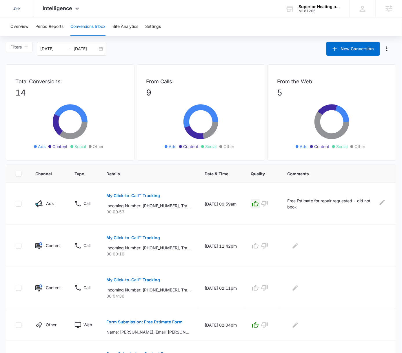
click at [148, 92] on p "9" at bounding box center [201, 92] width 110 height 12
click at [222, 44] on div "Filters 08/05/2025 09/04/2025 New Conversion" at bounding box center [201, 49] width 402 height 14
click at [21, 46] on span "Filters" at bounding box center [15, 47] width 11 height 6
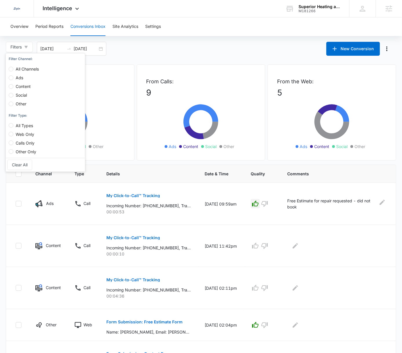
click at [15, 76] on span "Ads" at bounding box center [19, 77] width 12 height 5
click at [13, 76] on input "Ads" at bounding box center [11, 77] width 5 height 5
radio input "true"
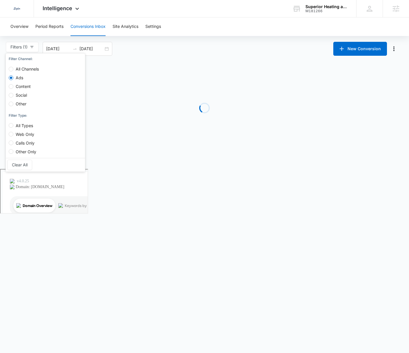
click at [195, 46] on div "Filters (1) Filter Channel : All Channels Ads Content Social Other Filter Type …" at bounding box center [204, 49] width 409 height 14
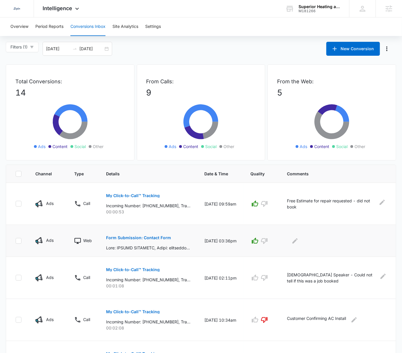
click at [162, 236] on p "Form Submission: Contact Form" at bounding box center [138, 238] width 65 height 4
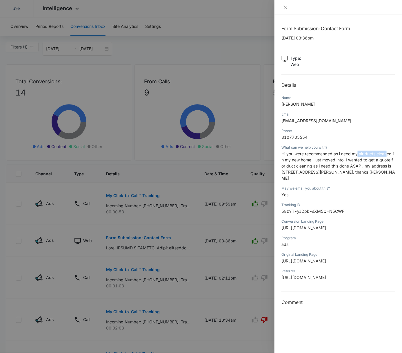
drag, startPoint x: 359, startPoint y: 153, endPoint x: 390, endPoint y: 152, distance: 31.0
click at [390, 152] on div "Form Submission: Contact Form 08/21/2025 at 03:36pm Type : Web Details Name MAG…" at bounding box center [339, 184] width 128 height 338
copy span "air ducts clean"
click at [287, 10] on div at bounding box center [339, 7] width 128 height 15
click at [285, 8] on icon "close" at bounding box center [285, 7] width 3 height 3
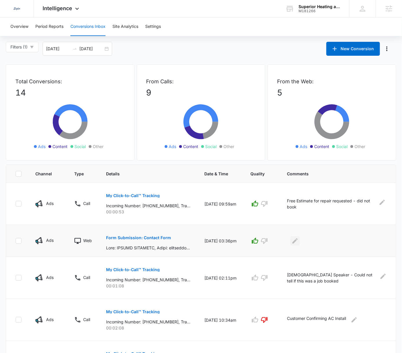
click at [299, 242] on icon "Edit Comments" at bounding box center [295, 240] width 7 height 7
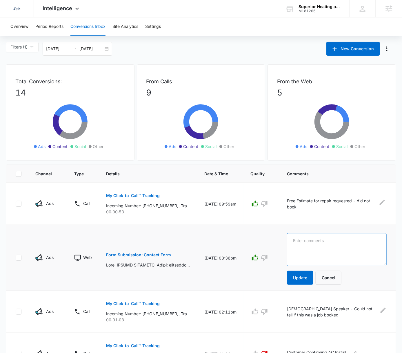
click at [321, 237] on textarea at bounding box center [337, 249] width 100 height 33
paste textarea "air ducts clean"
click at [316, 239] on textarea "air ducts clean" at bounding box center [337, 249] width 100 height 33
click at [317, 239] on textarea "air ducts clean" at bounding box center [337, 249] width 100 height 33
click at [318, 239] on textarea "Air Duct clean" at bounding box center [337, 249] width 100 height 33
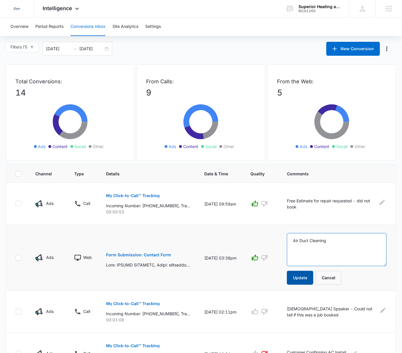
type textarea "Air Duct Cleaning"
click at [299, 277] on button "Update" at bounding box center [300, 278] width 26 height 14
click at [154, 253] on p "Form Submission: Contact Form" at bounding box center [138, 255] width 65 height 4
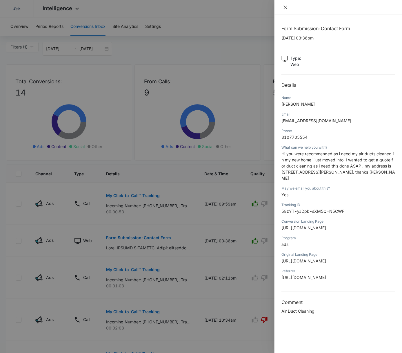
click at [284, 8] on icon "close" at bounding box center [285, 7] width 5 height 5
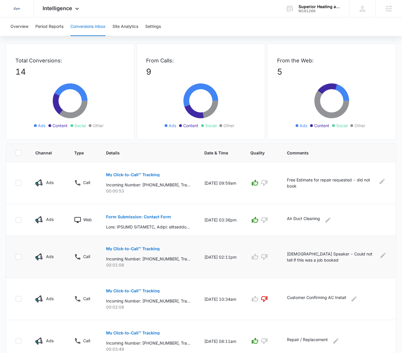
scroll to position [31, 0]
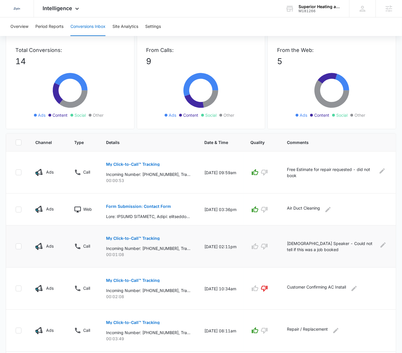
click at [141, 237] on p "My Click-to-Call™ Tracking" at bounding box center [133, 238] width 54 height 4
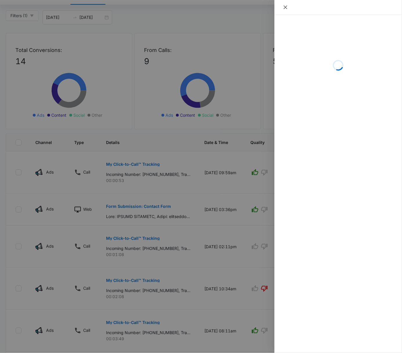
click at [284, 7] on icon "close" at bounding box center [285, 7] width 5 height 5
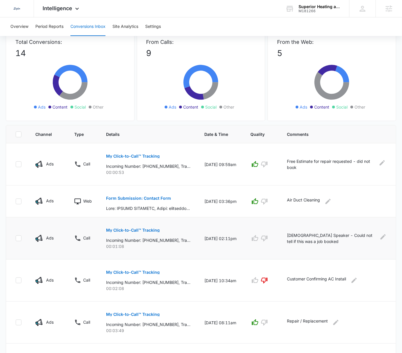
scroll to position [40, 0]
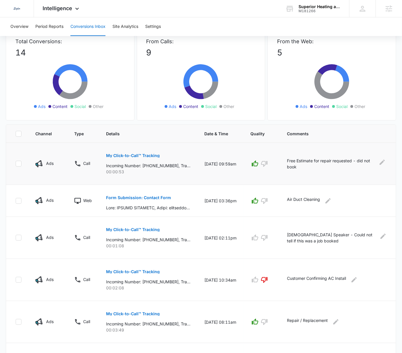
click at [305, 158] on p "Free Estimate for repair requested - did not book" at bounding box center [331, 164] width 88 height 12
click at [302, 161] on p "Free Estimate for repair requested - did not book" at bounding box center [331, 164] width 88 height 12
click at [313, 159] on p "Free Estimate for repair requested - did not book" at bounding box center [331, 164] width 88 height 12
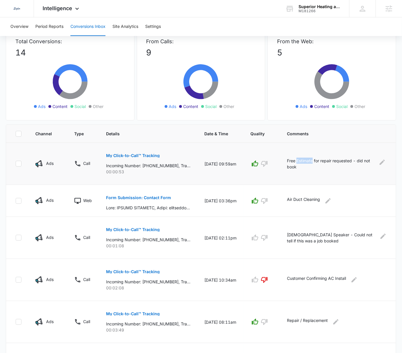
click at [313, 159] on p "Free Estimate for repair requested - did not book" at bounding box center [331, 164] width 88 height 12
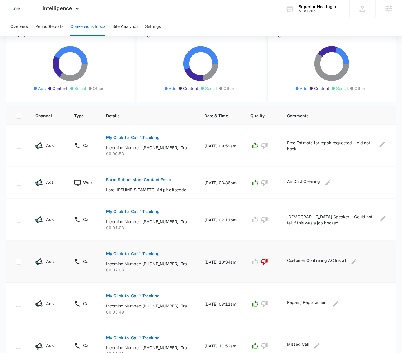
scroll to position [58, 0]
click at [304, 214] on p "Spanish Speaker - Could not tell if this was a job booked" at bounding box center [331, 219] width 89 height 12
drag, startPoint x: 147, startPoint y: 219, endPoint x: 173, endPoint y: 219, distance: 25.5
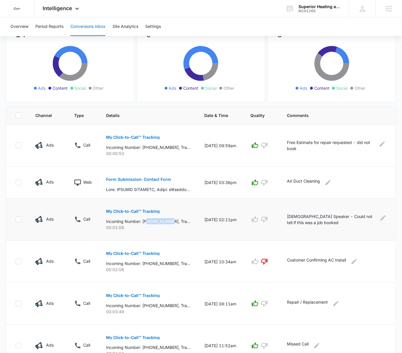
click at [173, 219] on p "Incoming Number: +17603975480, Tracking Number: +17607336195, Ring To: +1760343…" at bounding box center [148, 221] width 84 height 6
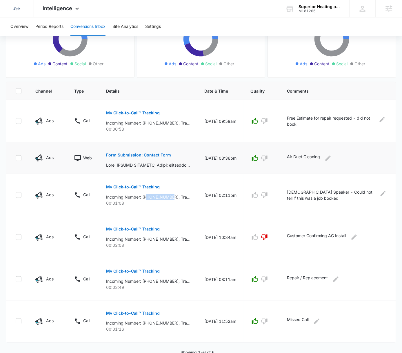
scroll to position [83, 0]
click at [130, 164] on p at bounding box center [148, 165] width 84 height 6
click at [238, 158] on td "08/21/25 at 03:36pm" at bounding box center [221, 158] width 46 height 32
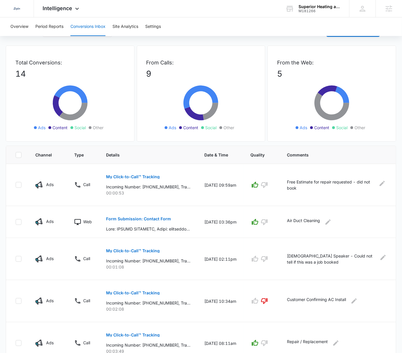
scroll to position [0, 0]
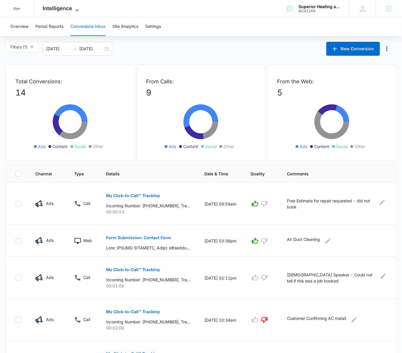
click at [80, 8] on div "Intelligence Apps Reputation Websites Forms CRM Email Social Content Ads Intell…" at bounding box center [61, 8] width 55 height 17
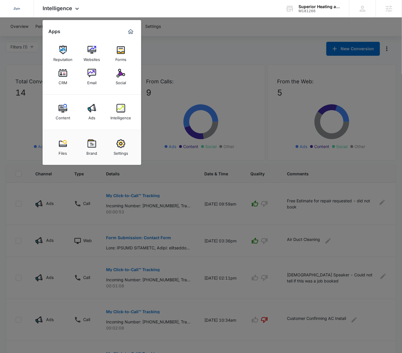
click at [88, 114] on link "Ads" at bounding box center [92, 112] width 22 height 22
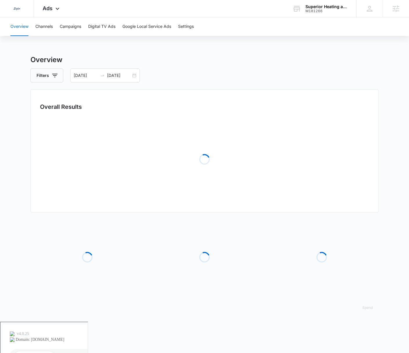
click at [235, 54] on div "Overview Channels Campaigns Digital TV Ads Google Local Service Ads Settings Ov…" at bounding box center [204, 169] width 409 height 304
click at [75, 28] on button "Campaigns" at bounding box center [70, 26] width 21 height 19
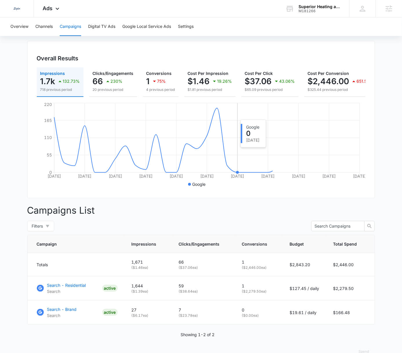
scroll to position [66, 0]
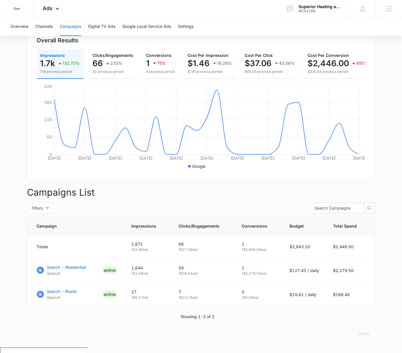
click at [386, 211] on main "Campaigns Filters 08/05/2025 09/04/2025 Overall Results Impressions 1.7k 132.73…" at bounding box center [201, 167] width 402 height 359
click at [392, 175] on main "Campaigns Filters 08/05/2025 09/04/2025 Overall Results Impressions 1.7k 132.73…" at bounding box center [201, 167] width 402 height 359
click at [301, 273] on p "$127.45 / daily" at bounding box center [305, 270] width 30 height 6
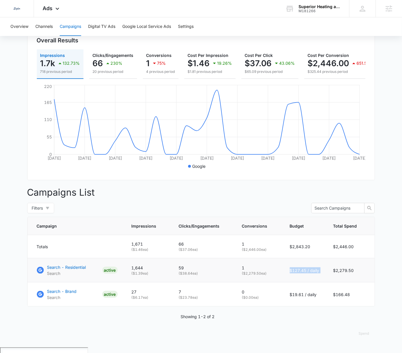
click at [300, 273] on p "$127.45 / daily" at bounding box center [305, 270] width 30 height 6
click at [254, 13] on div "Dedicated to Helping You Make Your Customers Comfortable Indoors. We are a mark…" at bounding box center [201, 8] width 402 height 17
click at [228, 12] on div "Dedicated to Helping You Make Your Customers Comfortable Indoors. We are a mark…" at bounding box center [201, 8] width 402 height 17
click at [48, 6] on span "Ads" at bounding box center [48, 8] width 10 height 6
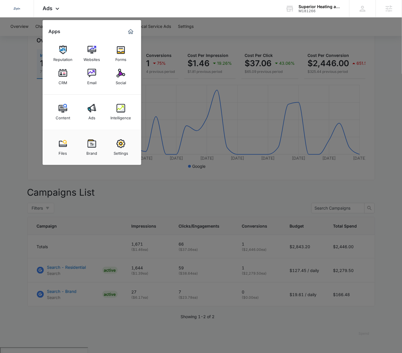
click at [122, 111] on img at bounding box center [121, 108] width 9 height 9
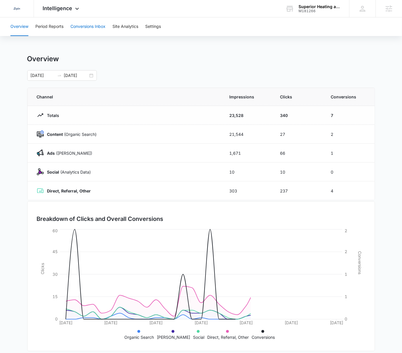
click at [93, 26] on button "Conversions Inbox" at bounding box center [87, 26] width 35 height 19
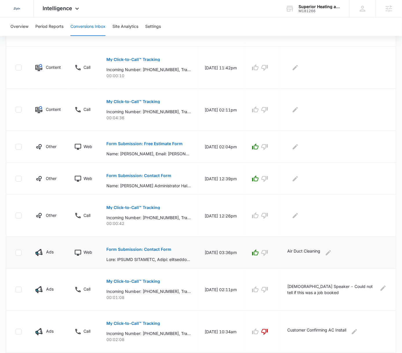
scroll to position [227, 0]
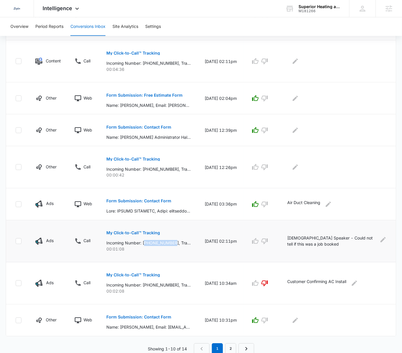
drag, startPoint x: 146, startPoint y: 241, endPoint x: 175, endPoint y: 240, distance: 29.3
click at [175, 240] on p "Incoming Number: +17603975480, Tracking Number: +17607336195, Ring To: +1760343…" at bounding box center [148, 243] width 84 height 6
click at [149, 240] on p "Incoming Number: +17603975480, Tracking Number: +17607336195, Ring To: +1760343…" at bounding box center [148, 243] width 84 height 6
drag, startPoint x: 148, startPoint y: 240, endPoint x: 174, endPoint y: 240, distance: 26.7
click at [174, 240] on p "Incoming Number: +17603975480, Tracking Number: +17607336195, Ring To: +1760343…" at bounding box center [148, 243] width 84 height 6
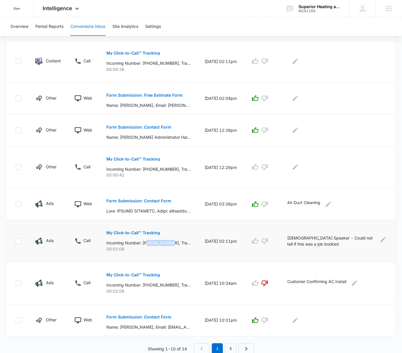
copy p "7603975480"
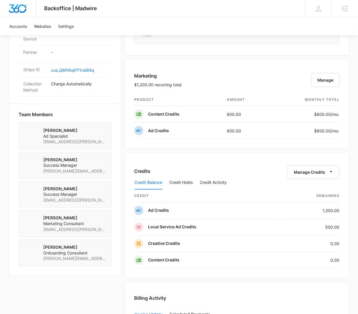
scroll to position [363, 0]
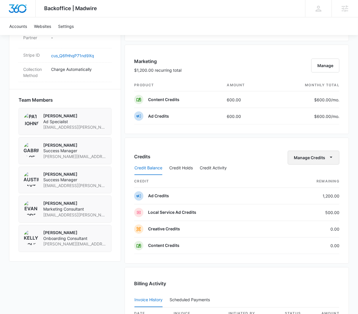
click at [314, 158] on button "Manage Credits" at bounding box center [313, 158] width 52 height 14
click at [308, 172] on div "Transfer Credits" at bounding box center [310, 174] width 30 height 4
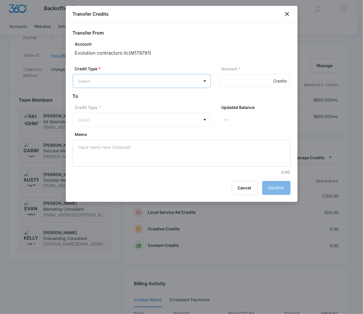
click at [111, 79] on body "Backoffice | Madwire Apps Settings [PERSON_NAME] [PERSON_NAME][EMAIL_ADDRESS][P…" at bounding box center [181, 142] width 363 height 1010
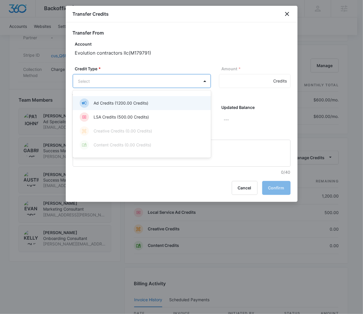
click at [159, 102] on div "Ad Credits (1200.00 Credits)" at bounding box center [141, 102] width 123 height 9
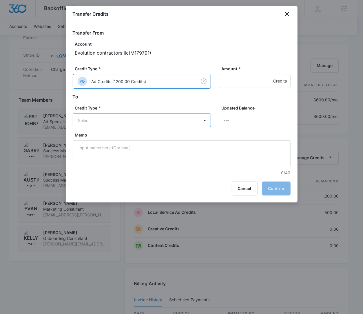
click at [121, 120] on body "Backoffice | Madwire Apps Settings [PERSON_NAME] [PERSON_NAME][EMAIL_ADDRESS][P…" at bounding box center [181, 142] width 363 height 1010
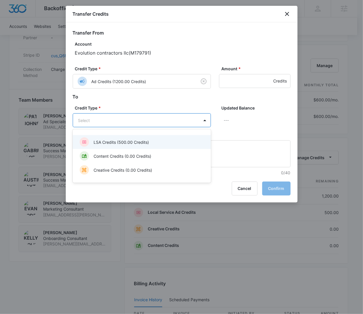
click at [148, 144] on p "LSA Credits (500.00 Credits)" at bounding box center [121, 142] width 55 height 6
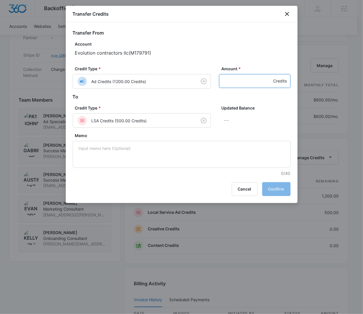
click at [247, 81] on input "Amount *" at bounding box center [255, 81] width 72 height 14
type input "1200"
click at [283, 192] on button "Confirm" at bounding box center [277, 189] width 28 height 14
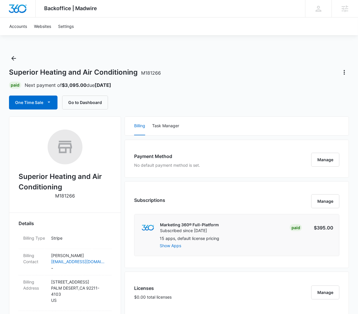
click at [299, 35] on div "Accounts Websites Settings" at bounding box center [179, 26] width 346 height 18
click at [343, 7] on icon at bounding box center [344, 8] width 9 height 9
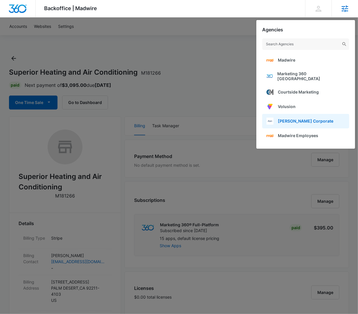
click at [316, 117] on link "[PERSON_NAME] Corporate" at bounding box center [305, 121] width 87 height 15
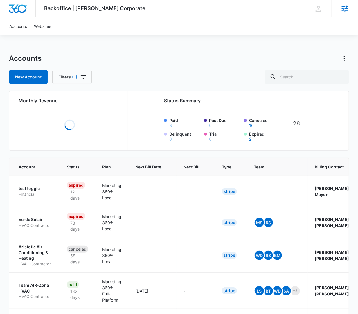
click at [212, 50] on div "Backoffice | [PERSON_NAME] Corporate Apps Settings [PERSON_NAME] [PERSON_NAME][…" at bounding box center [179, 271] width 358 height 542
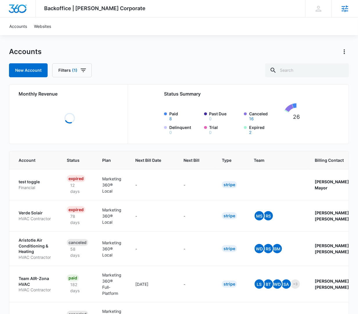
scroll to position [16, 0]
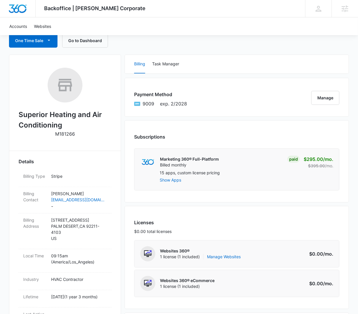
scroll to position [9, 0]
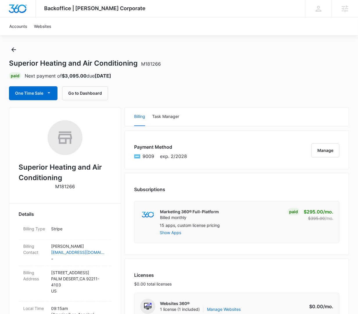
click at [209, 81] on div "Superior Heating and Air Conditioning M181266 Paid Next payment of $3,095.00 du…" at bounding box center [179, 72] width 340 height 55
click at [18, 94] on button "One Time Sale" at bounding box center [33, 93] width 48 height 14
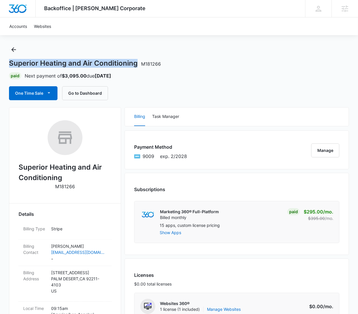
drag, startPoint x: 11, startPoint y: 62, endPoint x: 136, endPoint y: 63, distance: 125.6
click at [136, 63] on h1 "Superior Heating and Air Conditioning M181266" at bounding box center [85, 63] width 152 height 9
copy h1 "Superior Heating and Air Conditioning"
click at [35, 95] on button "One Time Sale" at bounding box center [33, 93] width 48 height 14
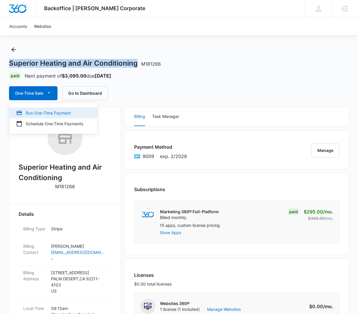
click at [54, 113] on div "Run One-Time Payment" at bounding box center [49, 113] width 67 height 6
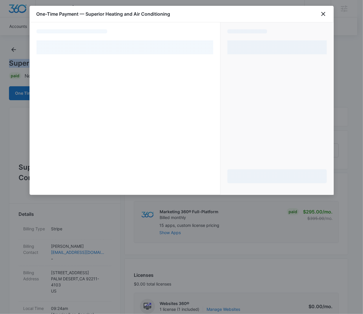
select select "pm_1PMW6xA4n8RTgNjUIB0nUIin"
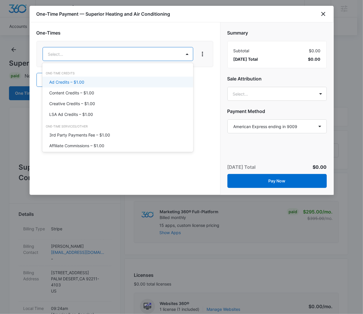
click at [90, 80] on div "Ad Credits – $1.00" at bounding box center [117, 82] width 136 height 6
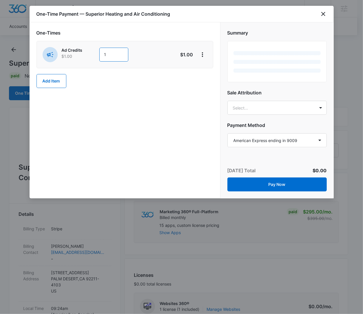
click at [118, 55] on input "1" at bounding box center [113, 55] width 29 height 14
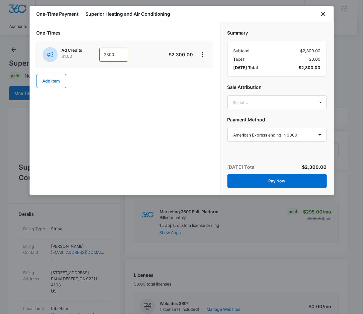
type input "2300"
click at [111, 77] on div "One-Times Ad Credits $1.00 2300 $2,300.00 Add Item" at bounding box center [125, 58] width 177 height 59
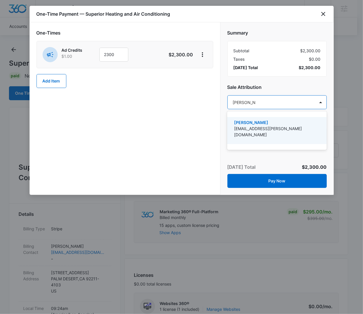
type input "[PERSON_NAME]"
click at [267, 129] on p "[EMAIL_ADDRESS][PERSON_NAME][DOMAIN_NAME]" at bounding box center [276, 131] width 84 height 12
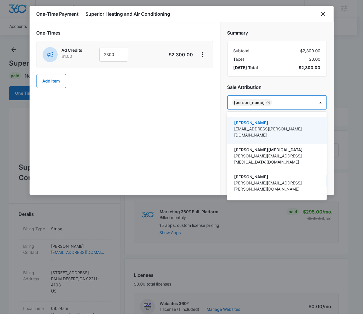
click at [169, 120] on div at bounding box center [181, 157] width 363 height 314
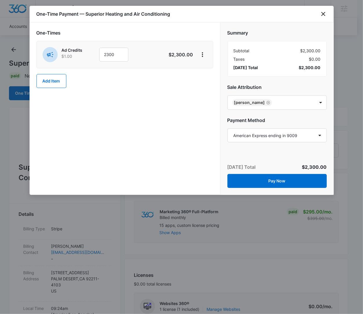
click at [190, 119] on div "One-Times Ad Credits $1.00 2300 $2,300.00 Add Item" at bounding box center [125, 108] width 191 height 172
click at [287, 182] on button "Pay Now" at bounding box center [277, 181] width 99 height 14
